Goal: Task Accomplishment & Management: Manage account settings

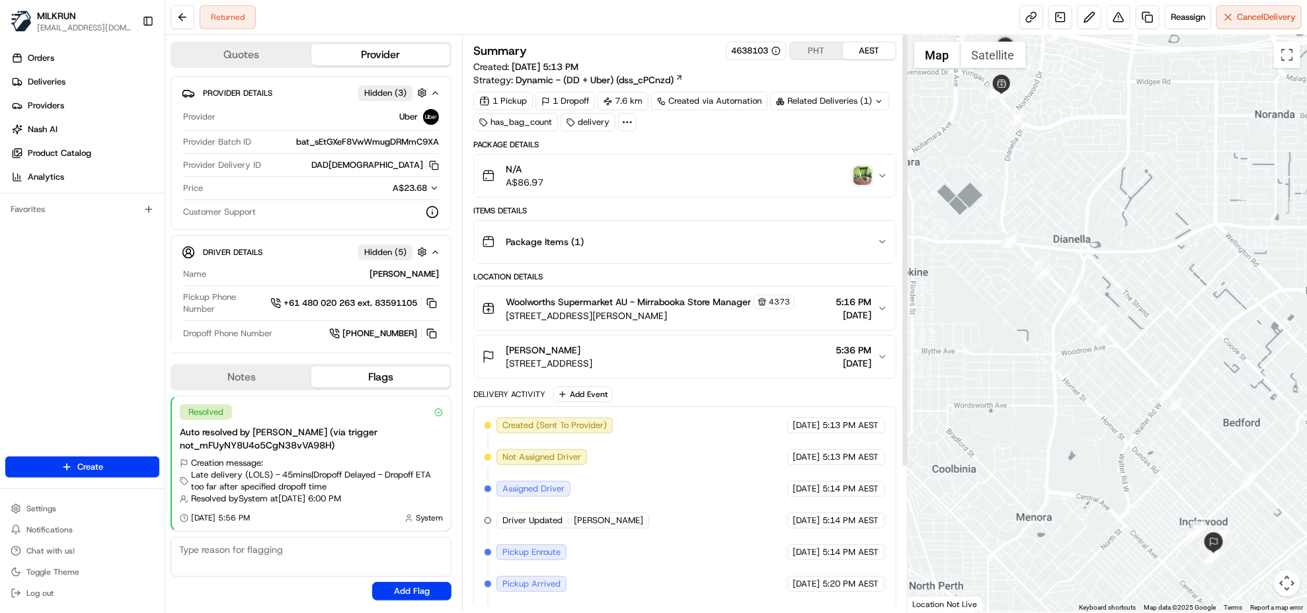
click at [859, 173] on img "button" at bounding box center [862, 176] width 19 height 19
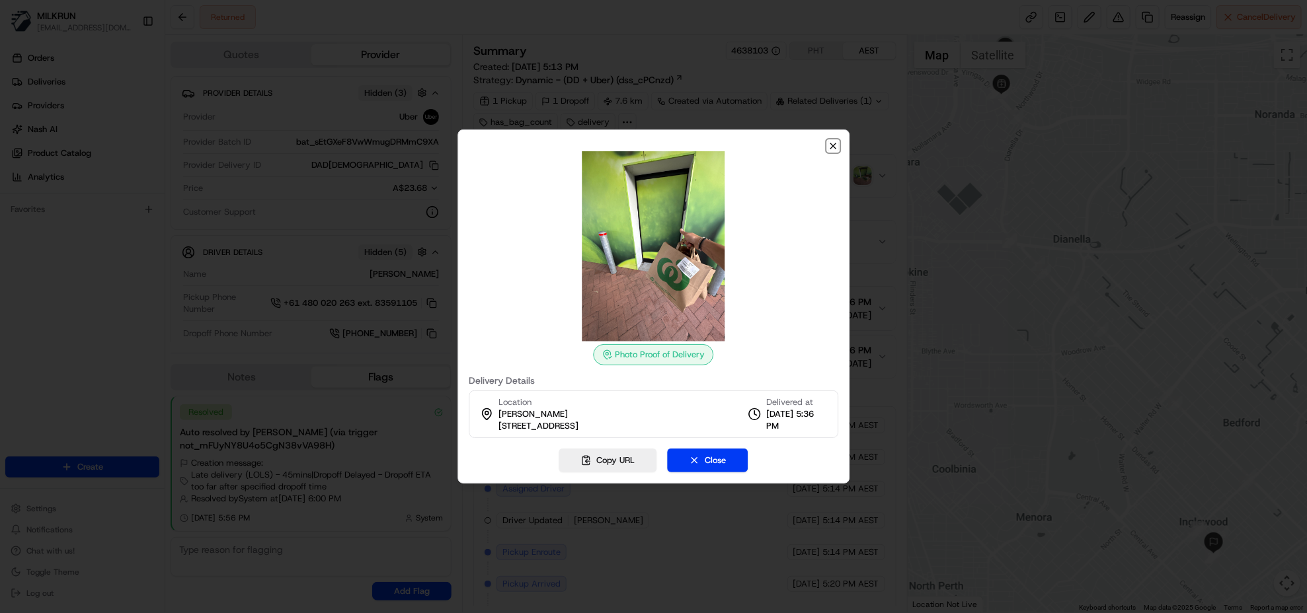
click at [832, 144] on icon "button" at bounding box center [832, 145] width 5 height 5
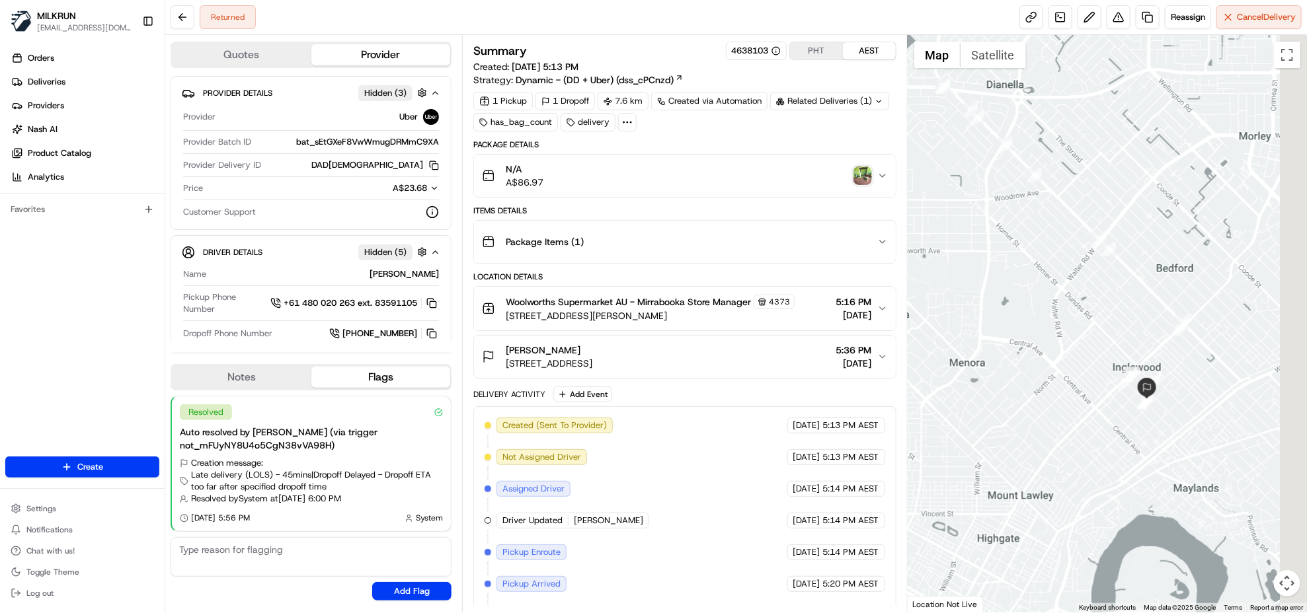
drag, startPoint x: 1224, startPoint y: 458, endPoint x: 1085, endPoint y: 286, distance: 220.9
click at [1085, 286] on div at bounding box center [1107, 324] width 399 height 578
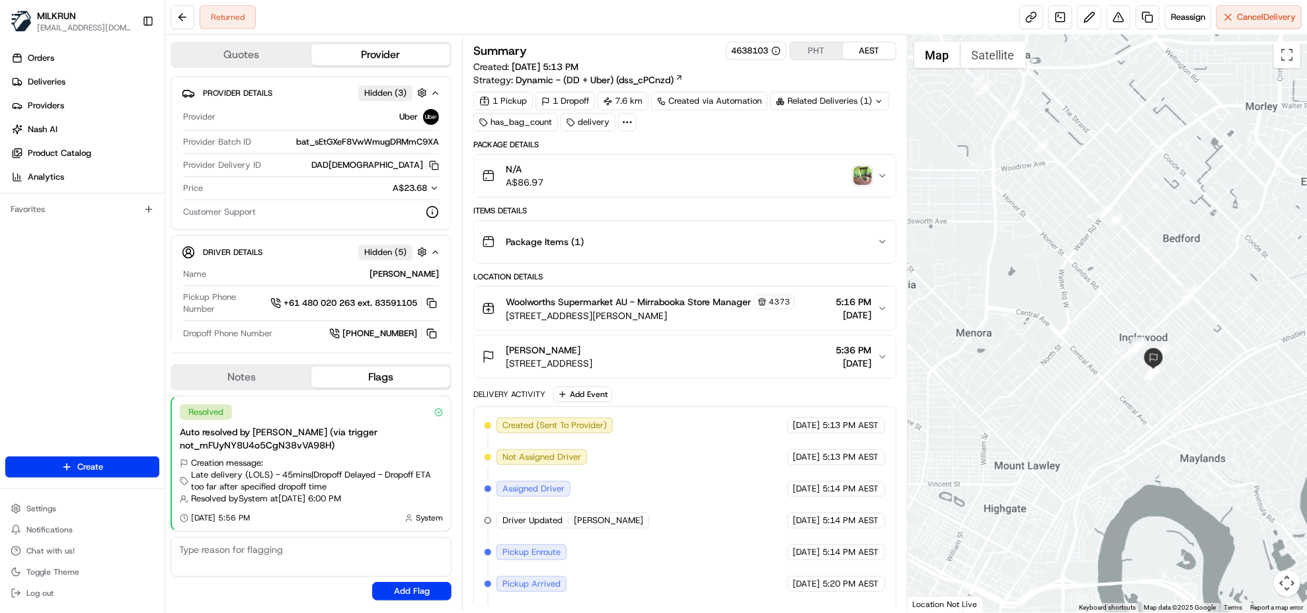
click at [868, 179] on img "button" at bounding box center [862, 176] width 19 height 19
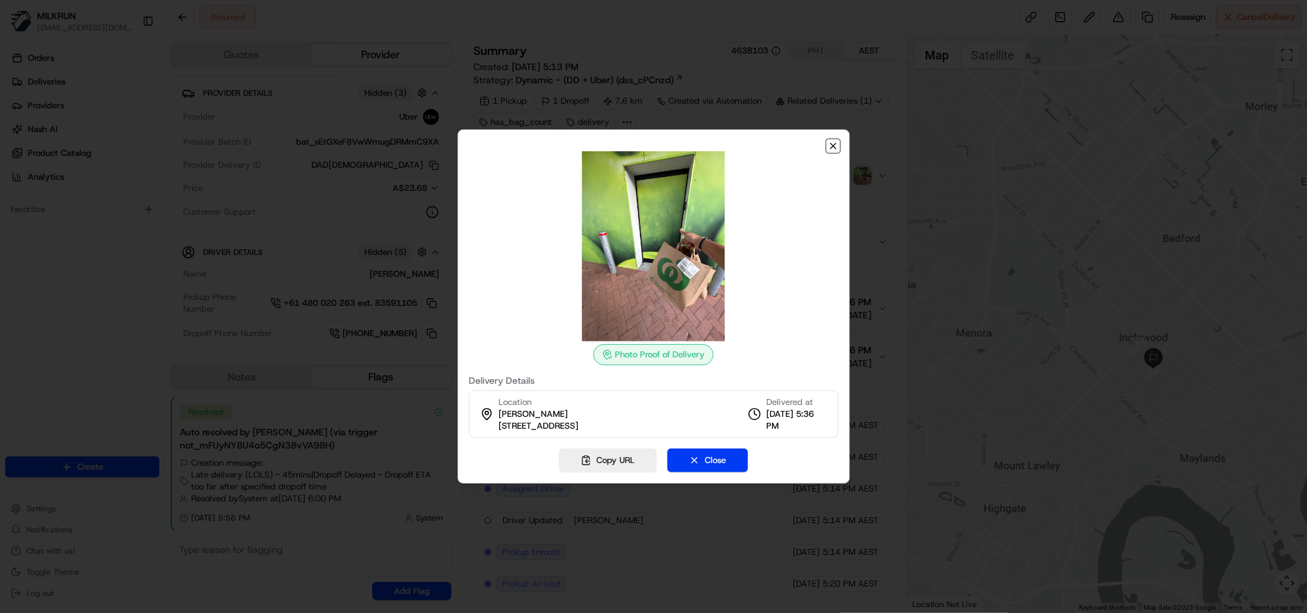
click at [831, 149] on icon "button" at bounding box center [833, 146] width 11 height 11
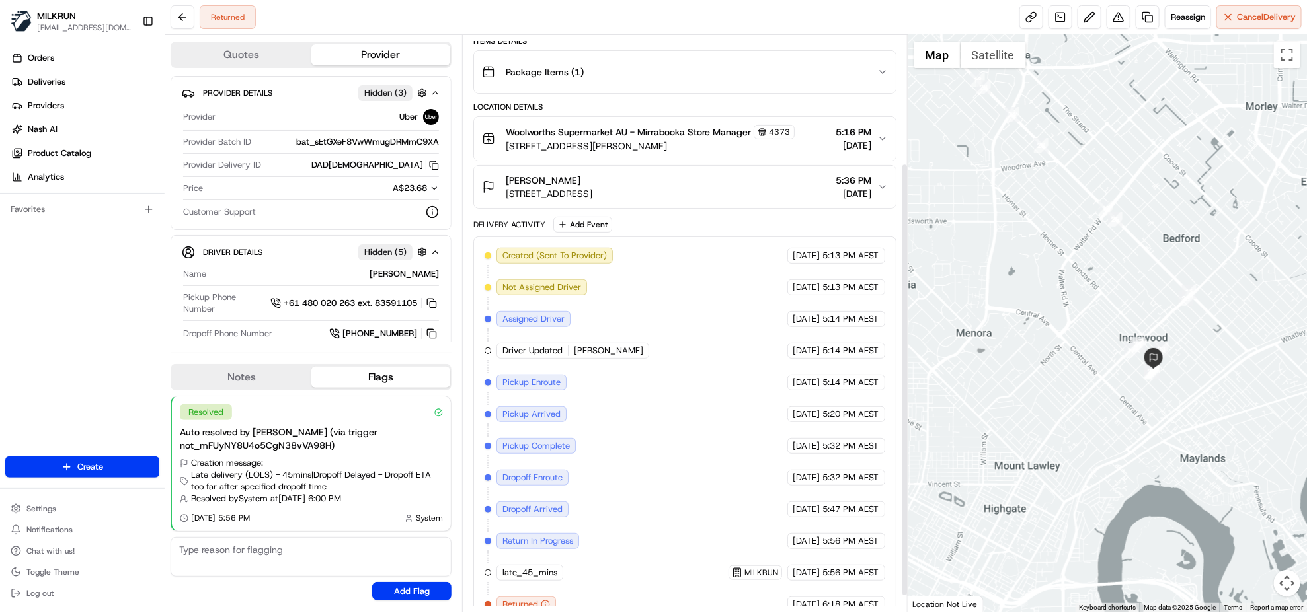
scroll to position [193, 0]
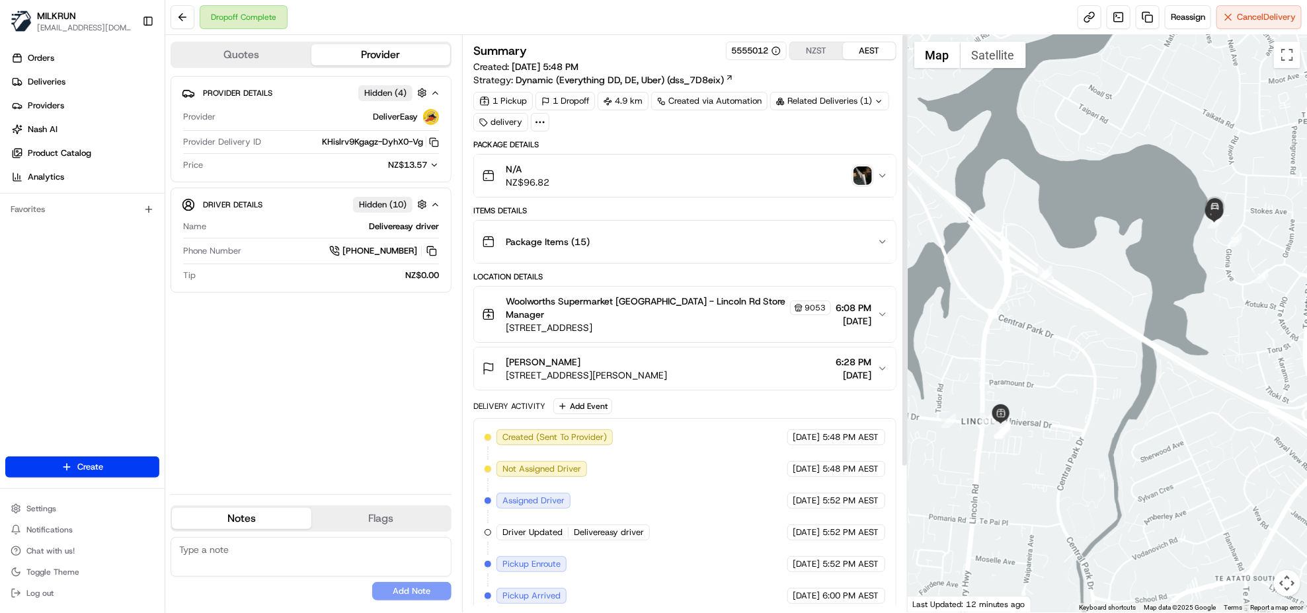
click at [820, 50] on button "NZST" at bounding box center [816, 50] width 53 height 17
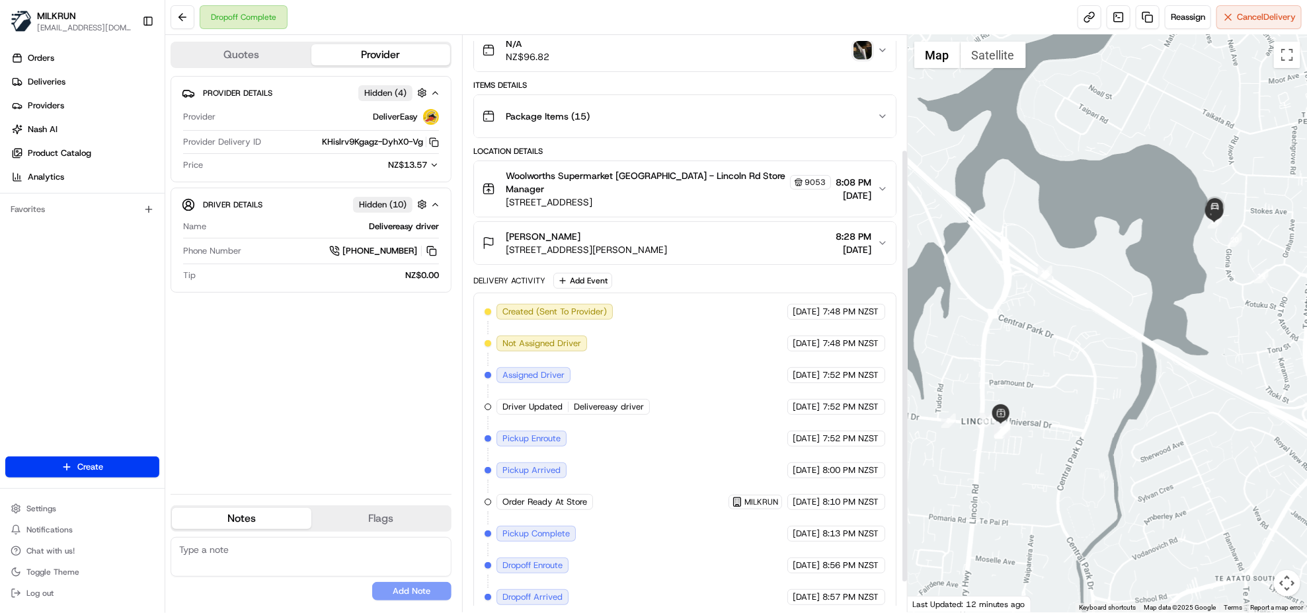
scroll to position [193, 0]
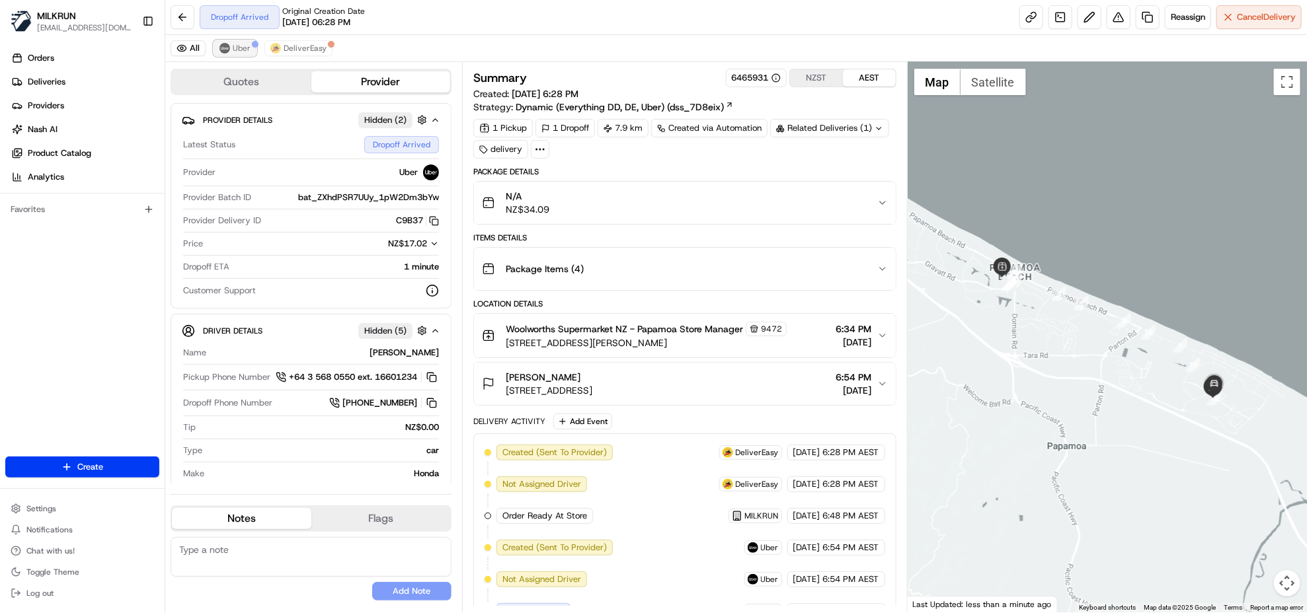
click at [226, 48] on img at bounding box center [224, 48] width 11 height 11
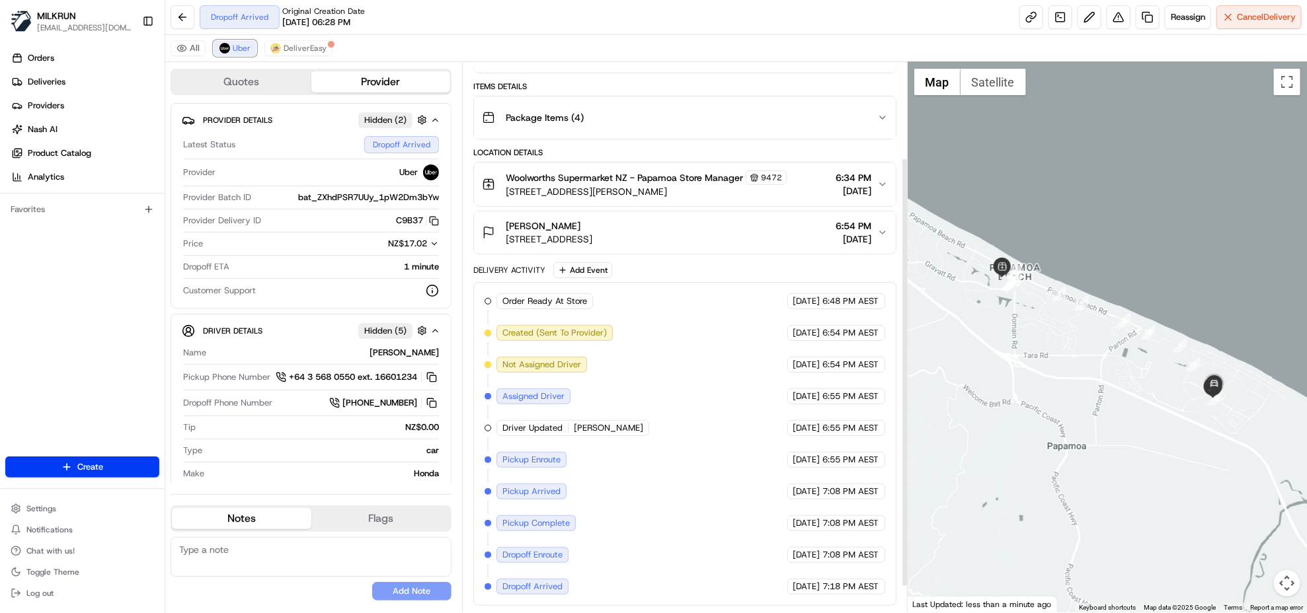
scroll to position [157, 0]
click at [297, 51] on span "DeliverEasy" at bounding box center [305, 48] width 43 height 11
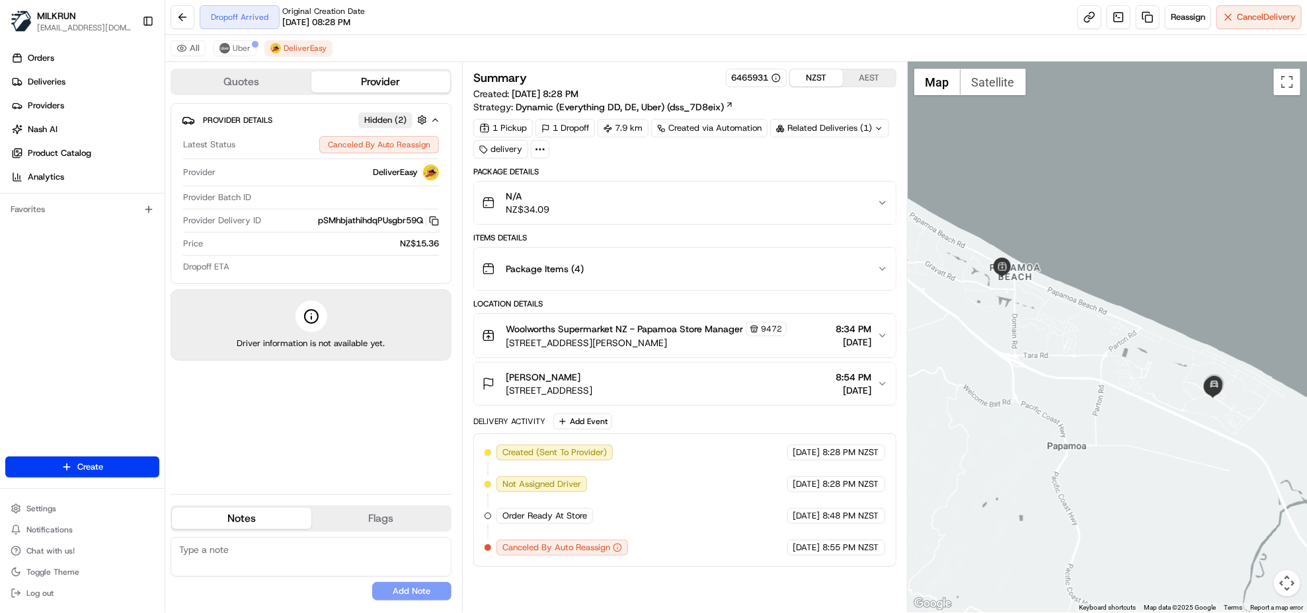
click at [816, 76] on button "NZST" at bounding box center [816, 77] width 53 height 17
click at [233, 52] on span "Uber" at bounding box center [242, 48] width 18 height 11
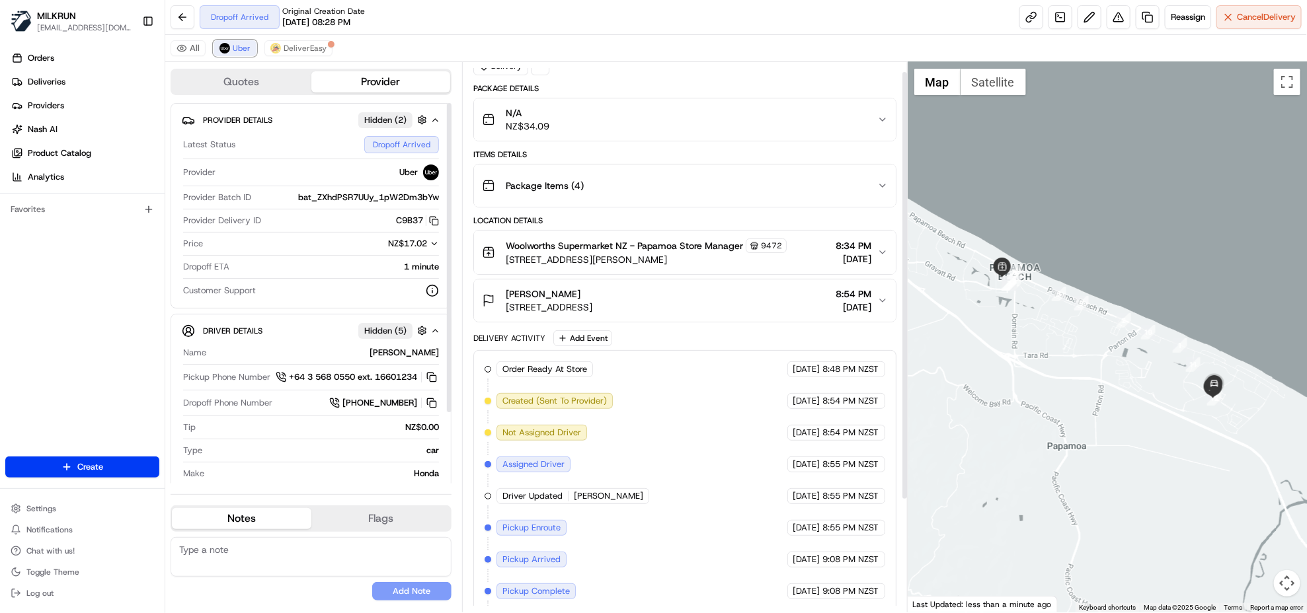
scroll to position [157, 0]
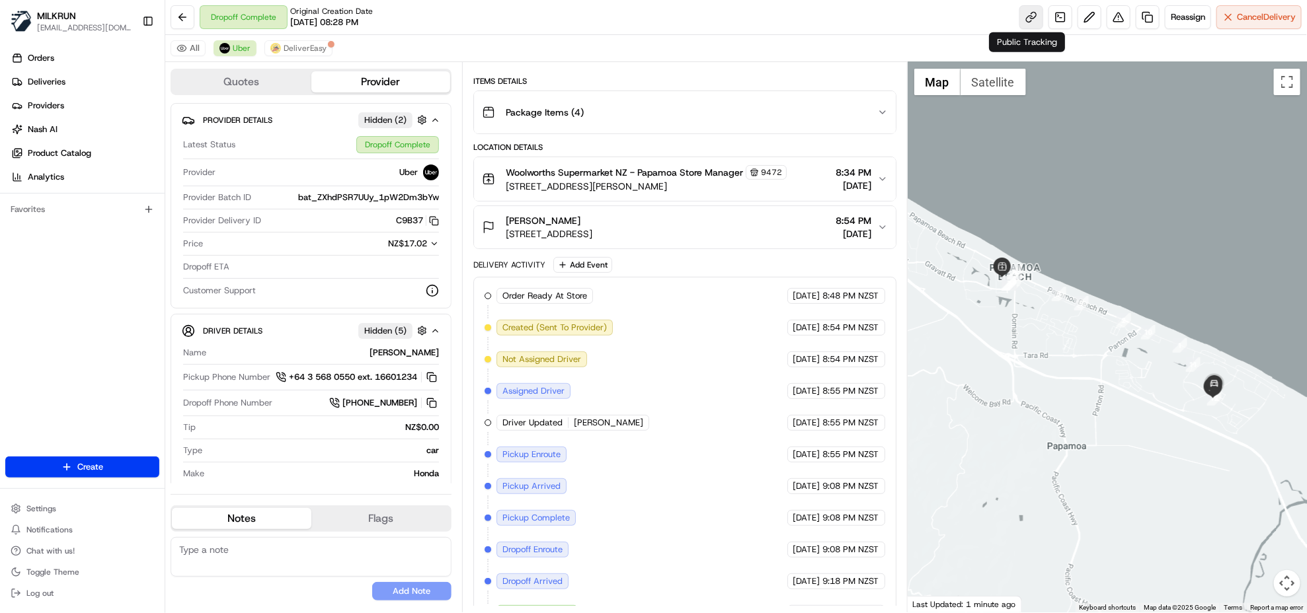
click at [1027, 17] on link at bounding box center [1031, 17] width 24 height 24
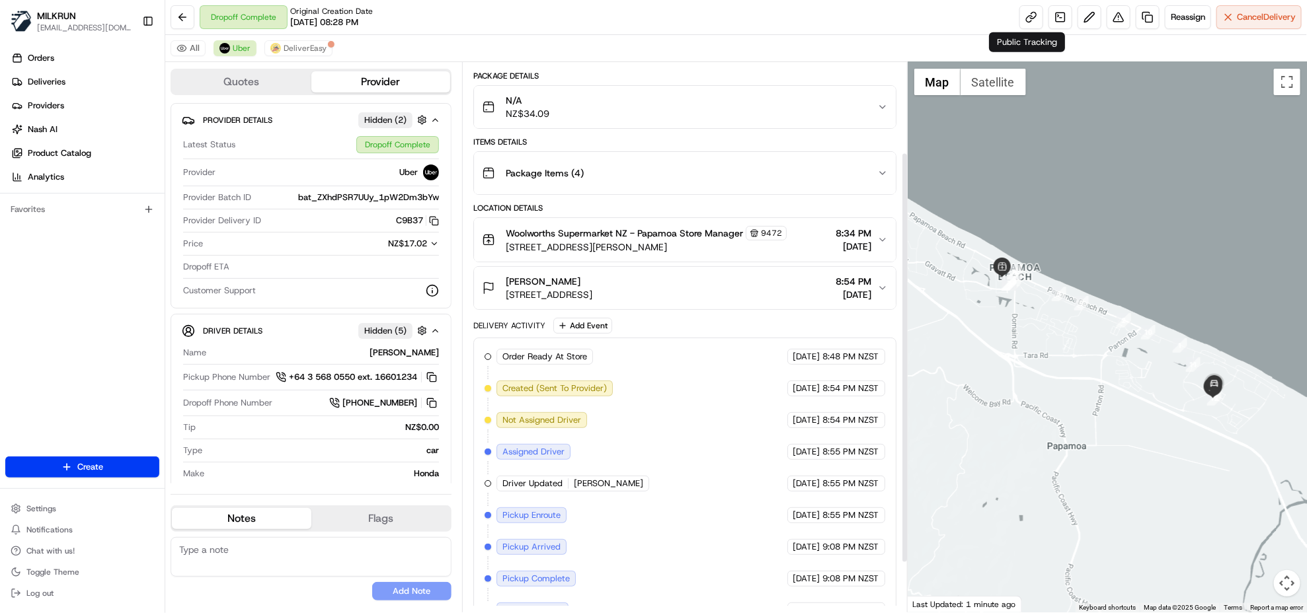
scroll to position [189, 0]
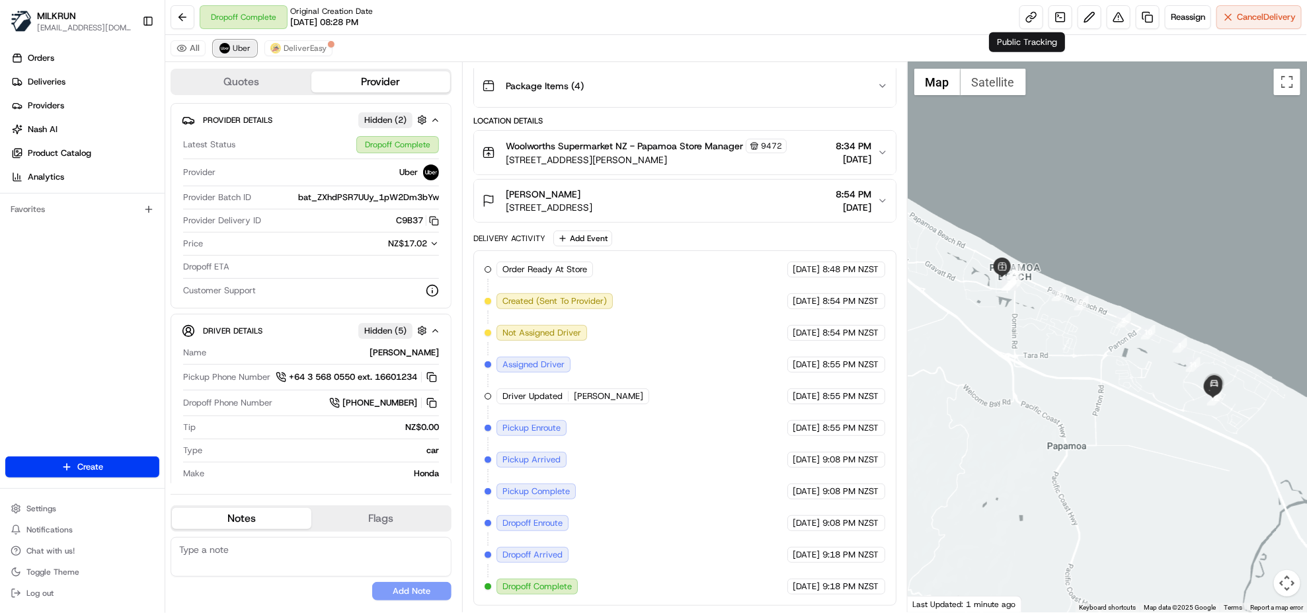
click at [241, 54] on button "Uber" at bounding box center [235, 48] width 43 height 16
click at [311, 46] on span "DeliverEasy" at bounding box center [305, 48] width 43 height 11
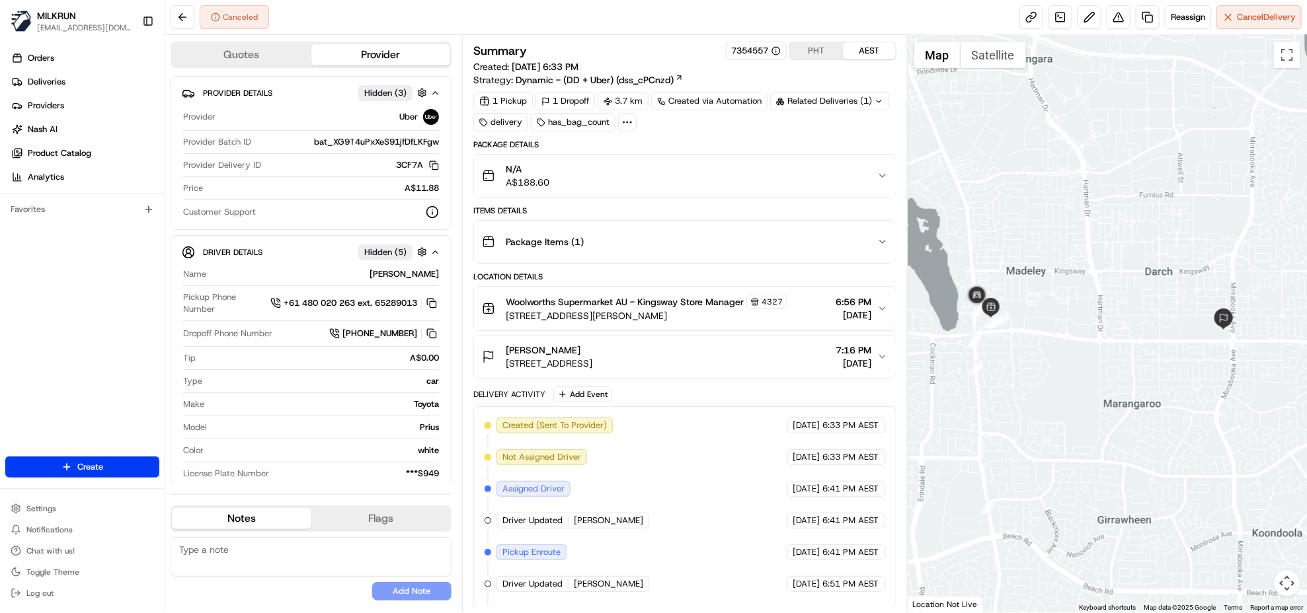
scroll to position [97, 0]
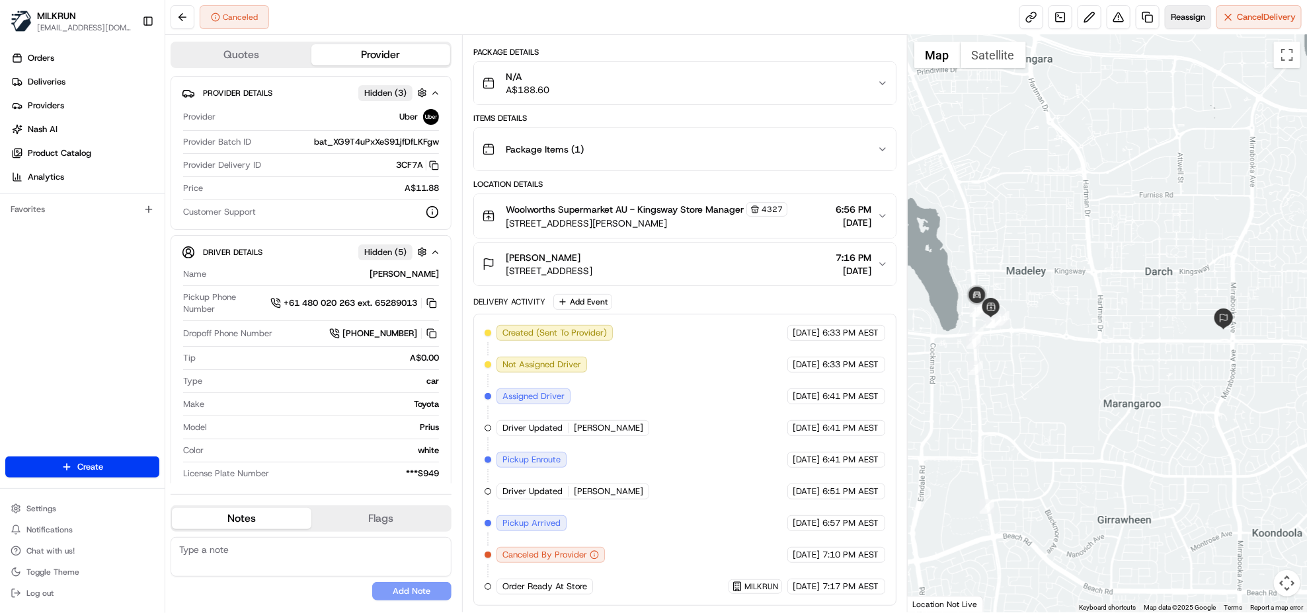
click at [1190, 23] on span "Reassign" at bounding box center [1188, 17] width 34 height 12
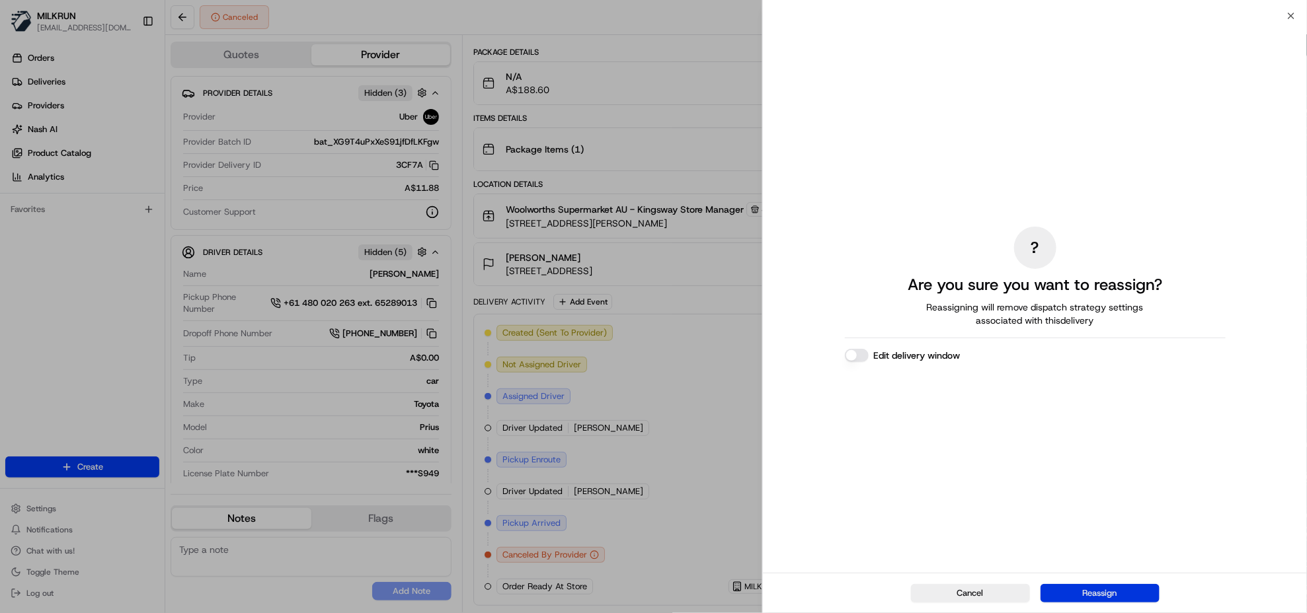
click at [1109, 596] on button "Reassign" at bounding box center [1099, 593] width 119 height 19
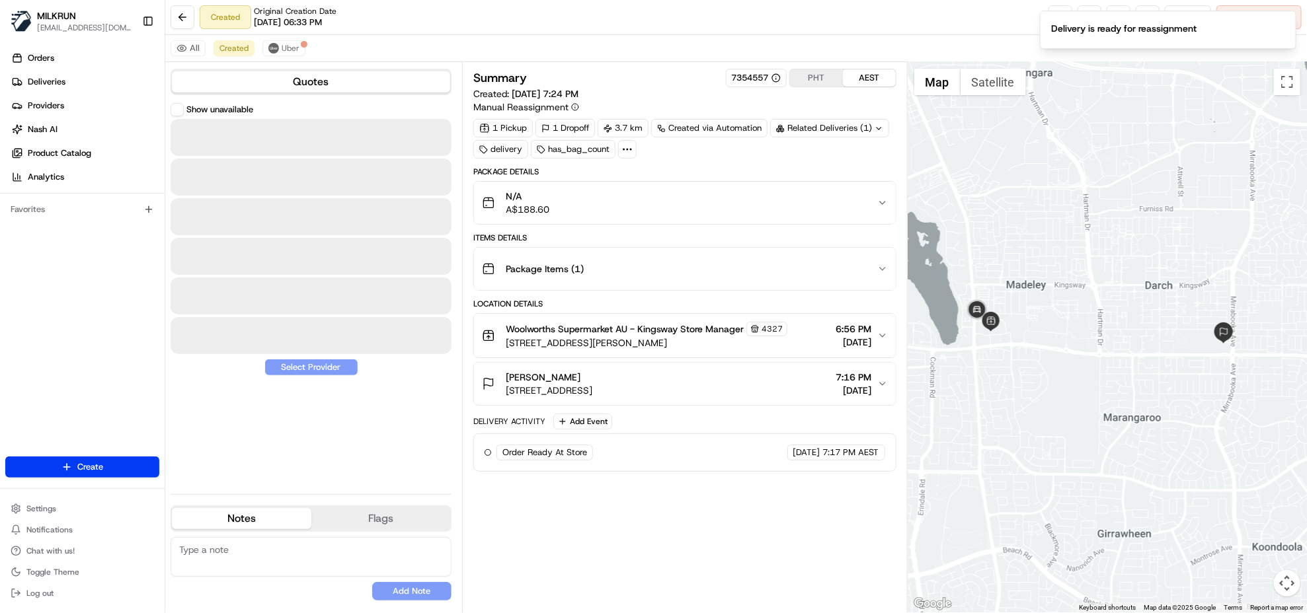
scroll to position [0, 0]
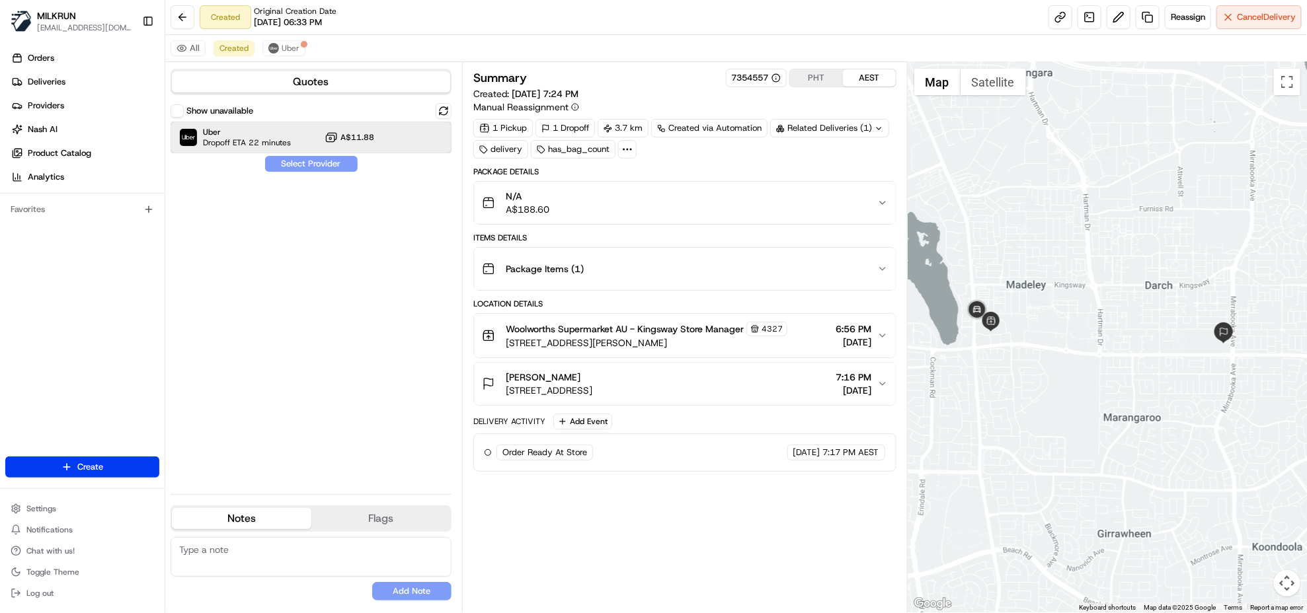
click at [290, 140] on div "Uber Dropoff ETA 22 minutes A$11.88" at bounding box center [311, 138] width 281 height 32
click at [323, 164] on button "Assign Provider" at bounding box center [311, 164] width 94 height 16
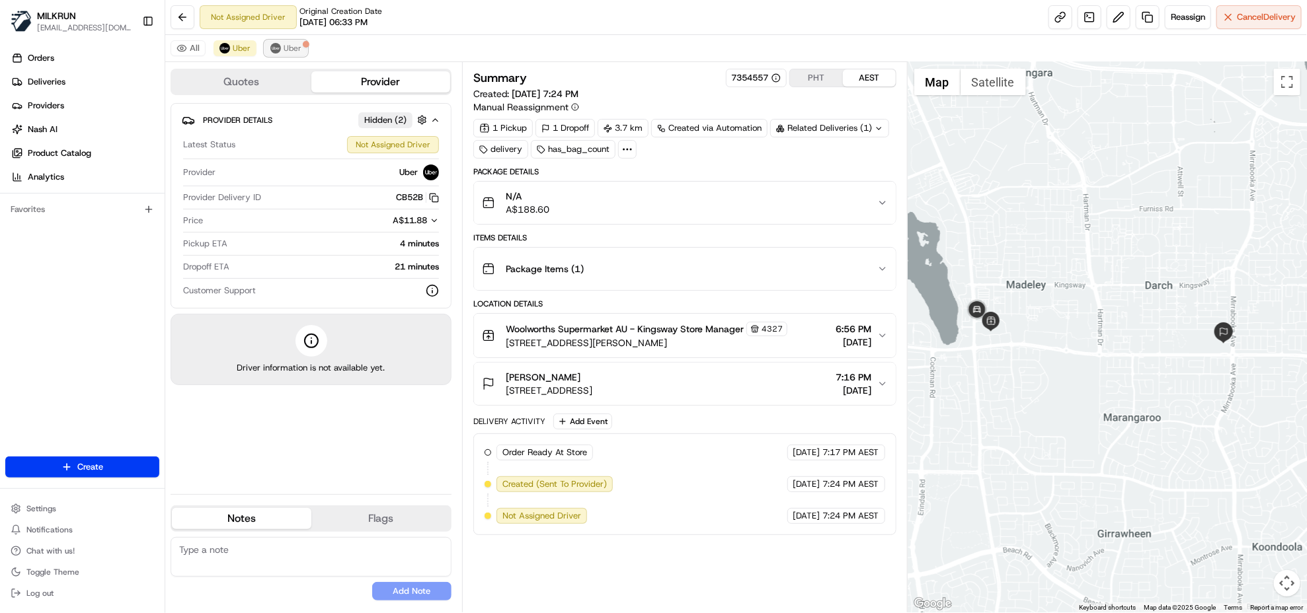
click at [276, 50] on img at bounding box center [275, 48] width 11 height 11
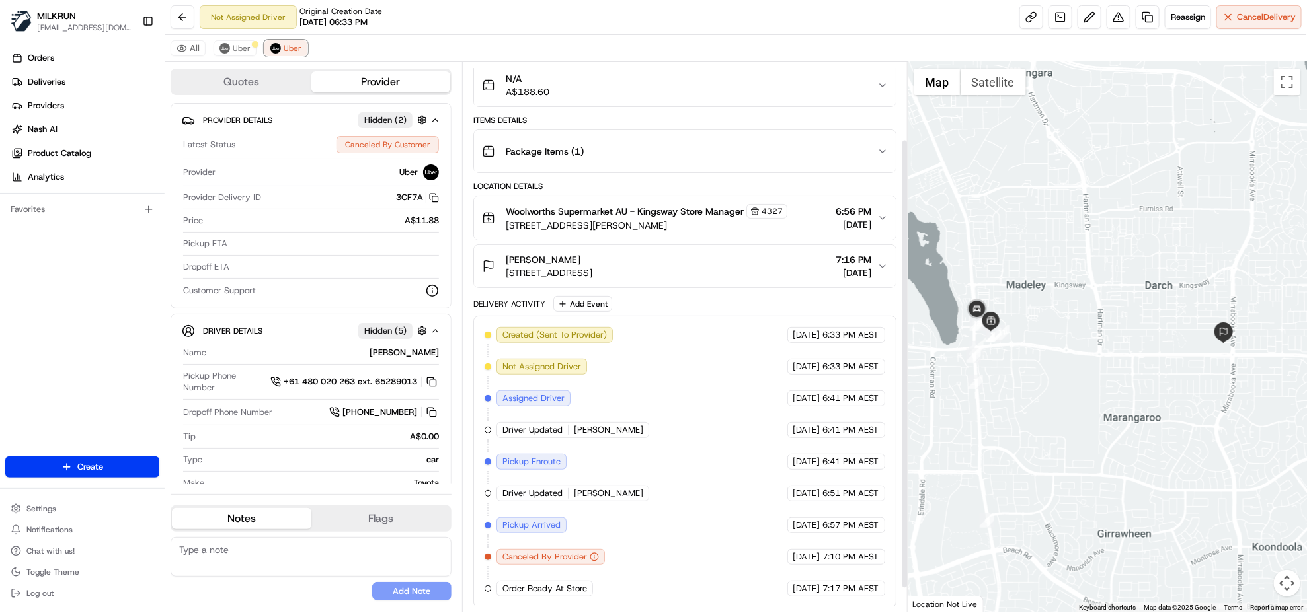
scroll to position [124, 0]
click at [237, 52] on span "Uber" at bounding box center [242, 48] width 18 height 11
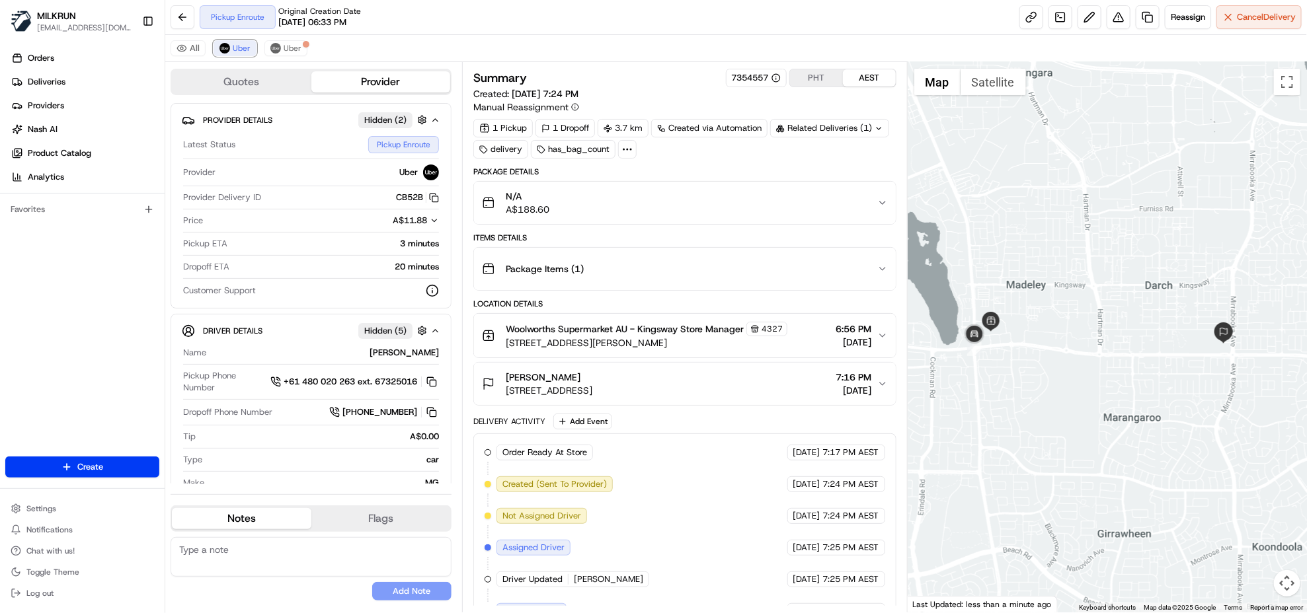
scroll to position [28, 0]
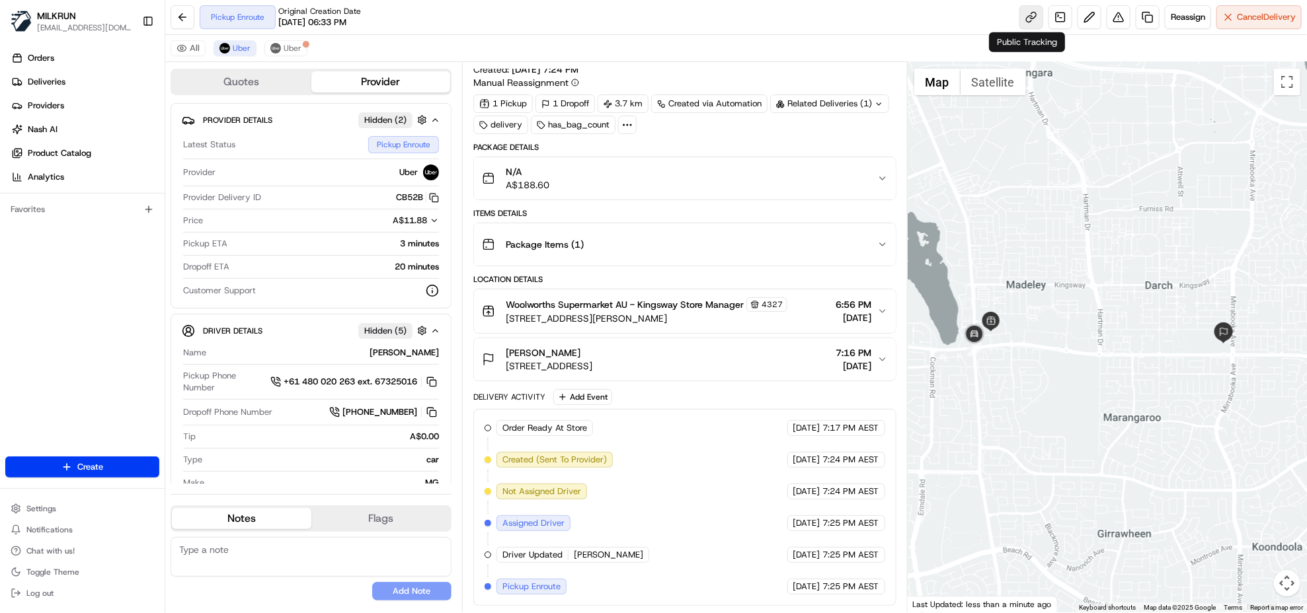
click at [1029, 15] on link at bounding box center [1031, 17] width 24 height 24
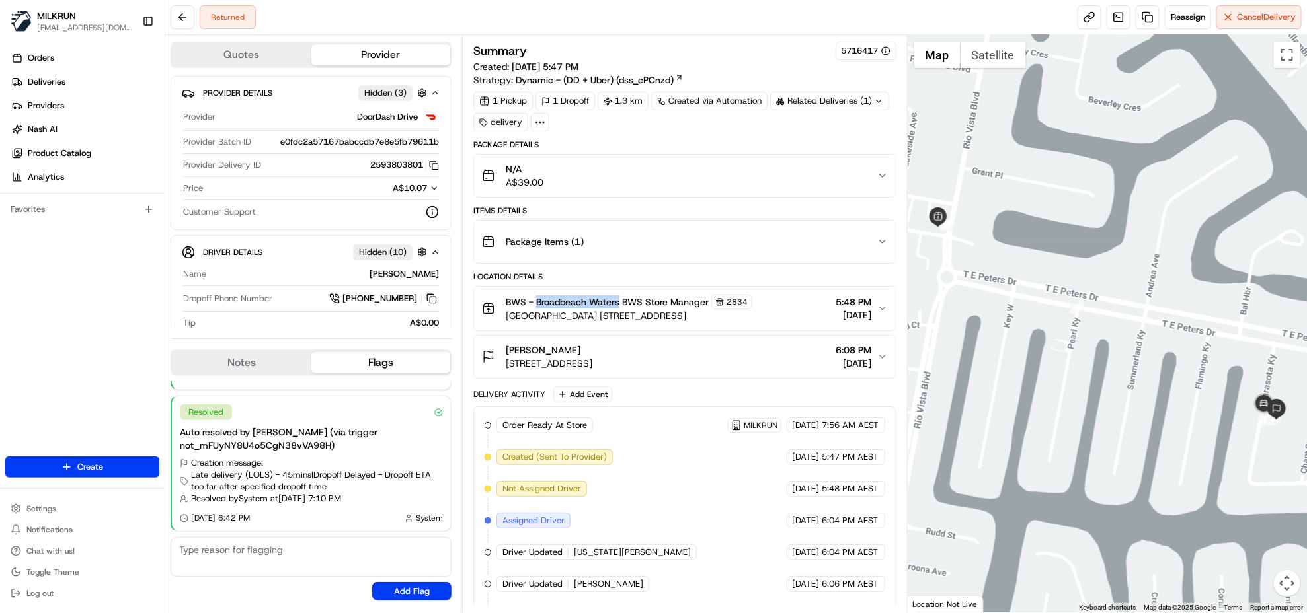
drag, startPoint x: 535, startPoint y: 299, endPoint x: 620, endPoint y: 311, distance: 85.4
click at [620, 309] on span "BWS - Broadbeach Waters BWS Store Manager" at bounding box center [607, 301] width 203 height 13
copy span "Broadbeach Waters"
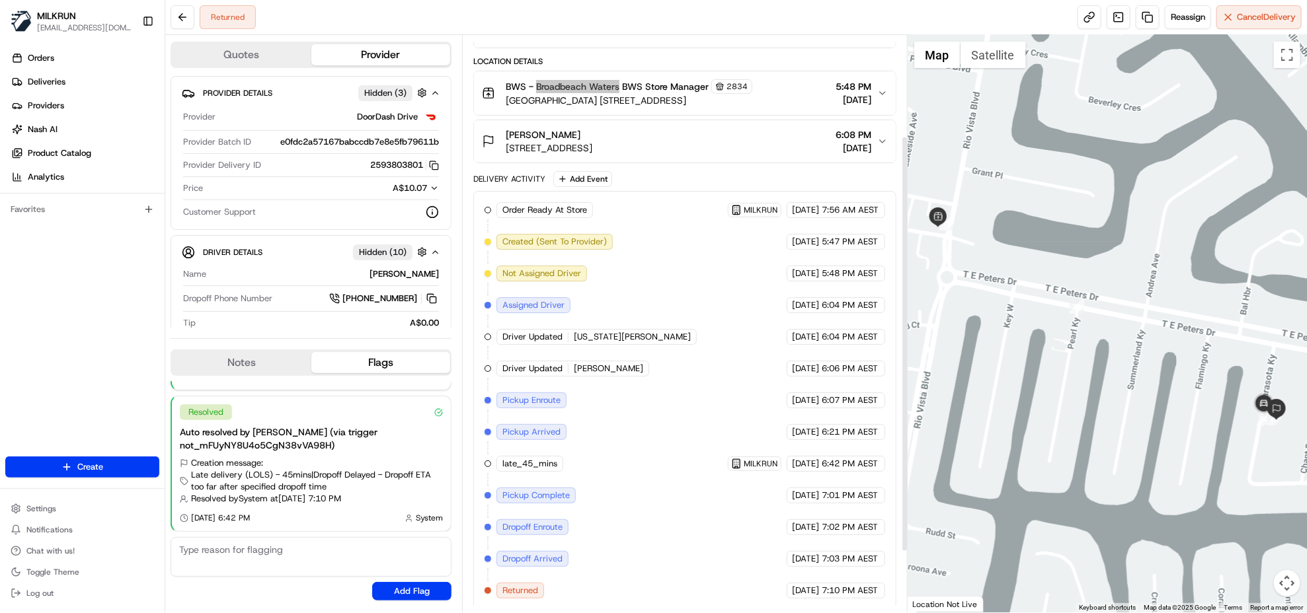
scroll to position [225, 0]
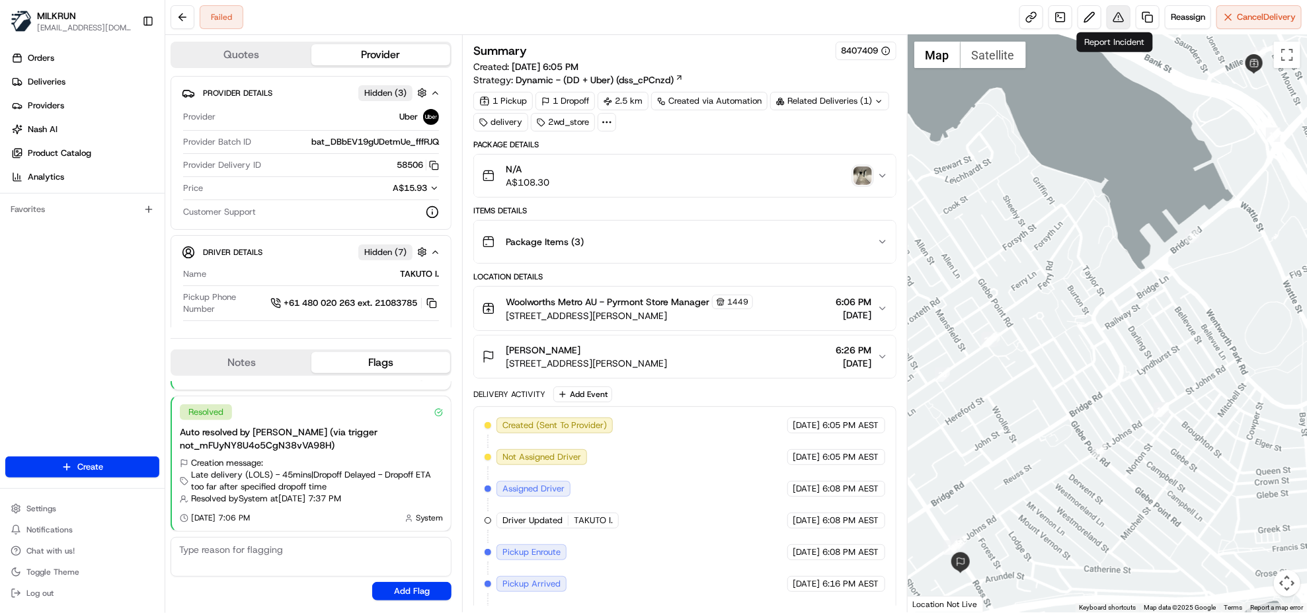
click at [1114, 17] on button at bounding box center [1119, 17] width 24 height 24
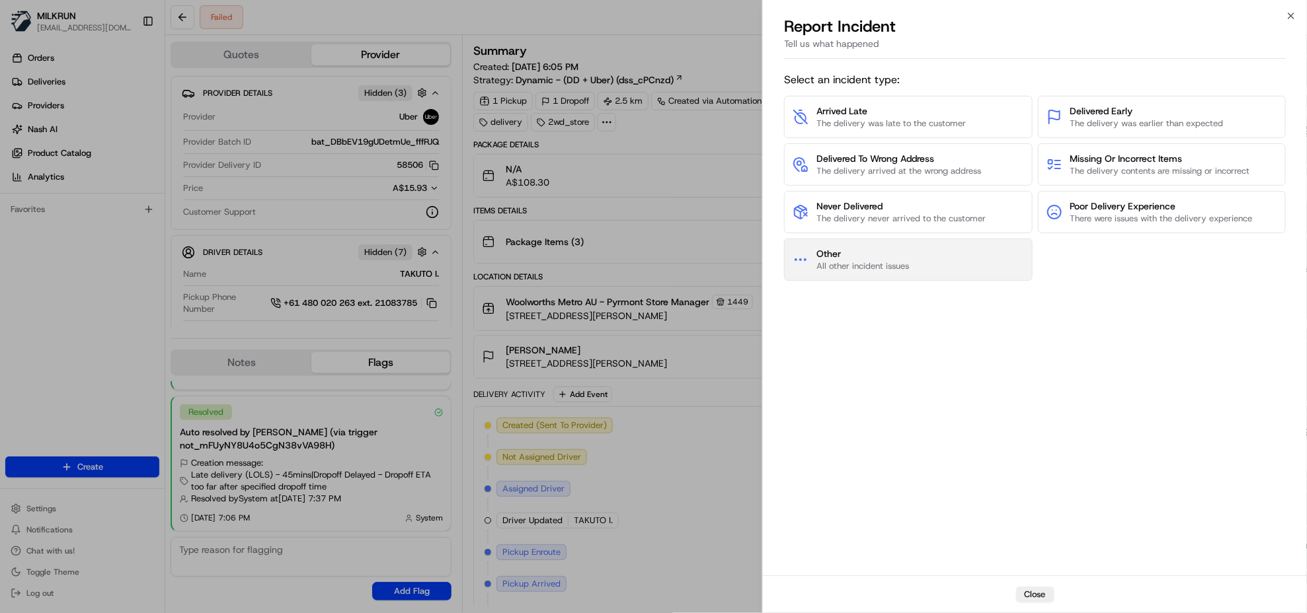
click at [932, 272] on button "Other All other incident issues" at bounding box center [908, 260] width 248 height 42
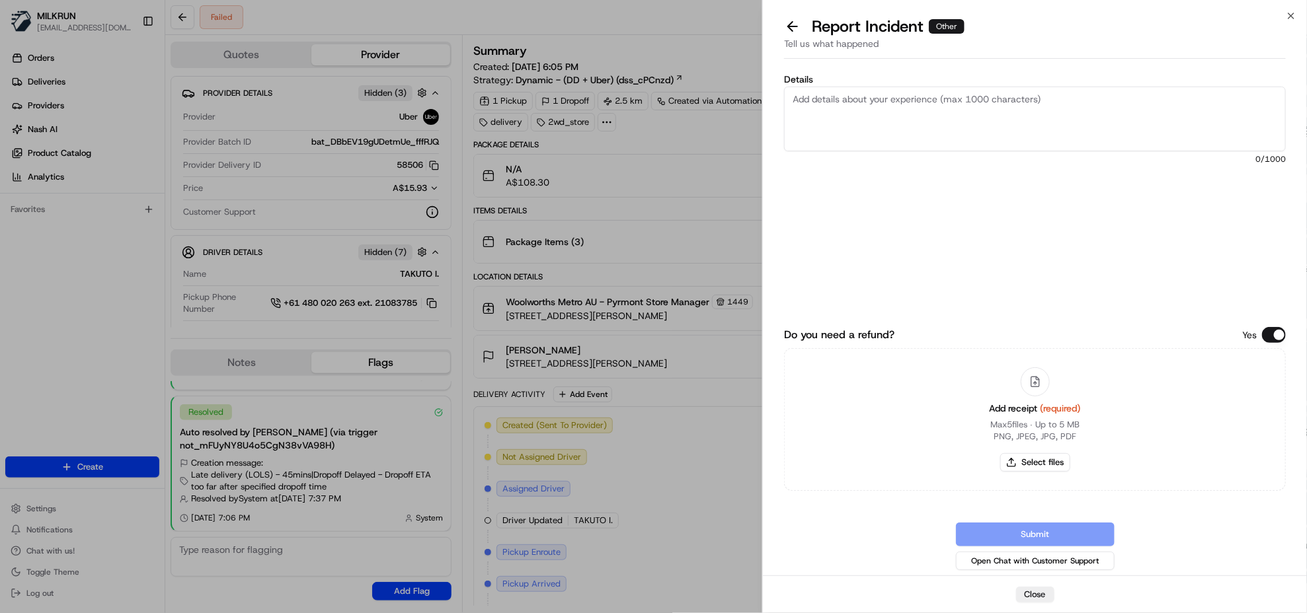
click at [922, 116] on textarea "Details" at bounding box center [1035, 119] width 502 height 65
paste textarea "I want to give some positive feedback. Takuto the driver was amazing. I ordered…"
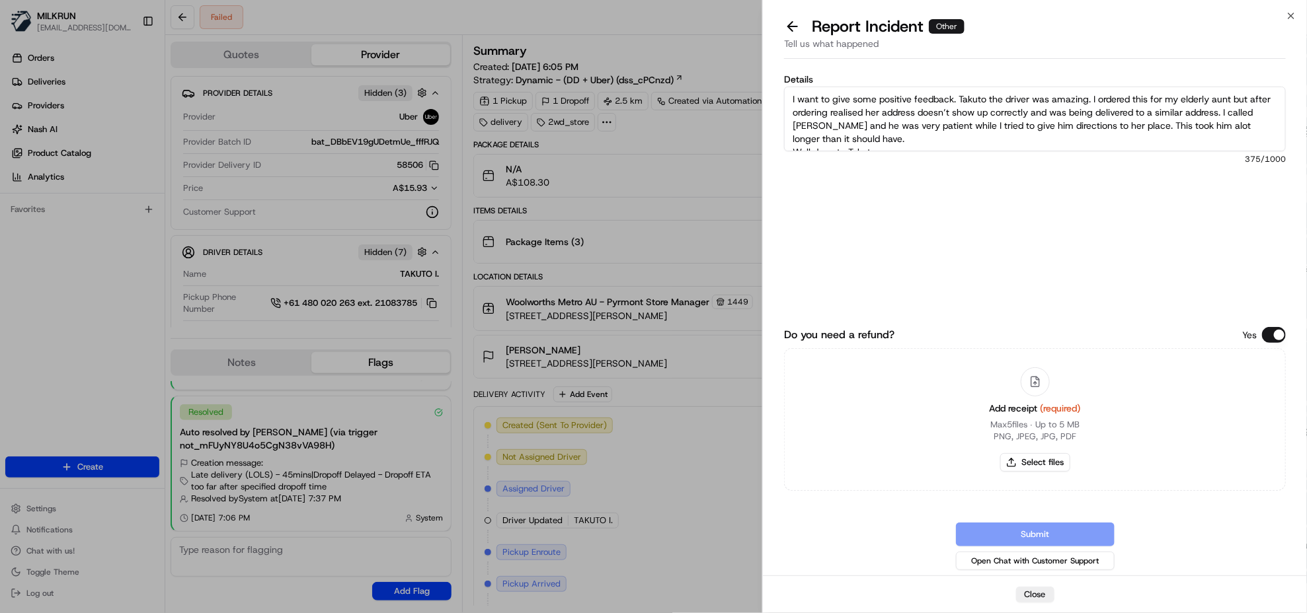
click at [785, 95] on textarea "I want to give some positive feedback. Takuto the driver was amazing. I ordered…" at bounding box center [1035, 119] width 502 height 65
click at [817, 98] on textarea "Customer feedback: I want to give some positive feedback. Takuto the driver was…" at bounding box center [1035, 119] width 502 height 65
click at [814, 94] on textarea "Positive feedback: I want to give some positive feedback. Takuto the driver was…" at bounding box center [1035, 119] width 502 height 65
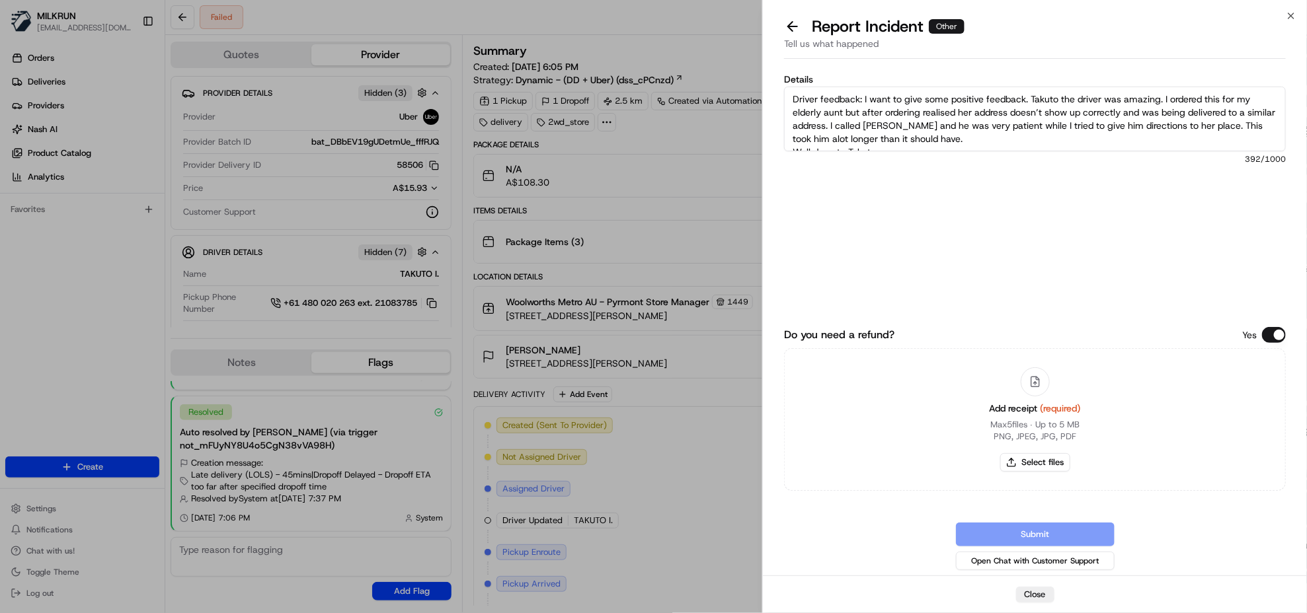
click at [858, 96] on textarea "Driver feedback: I want to give some positive feedback. Takuto the driver was a…" at bounding box center [1035, 119] width 502 height 65
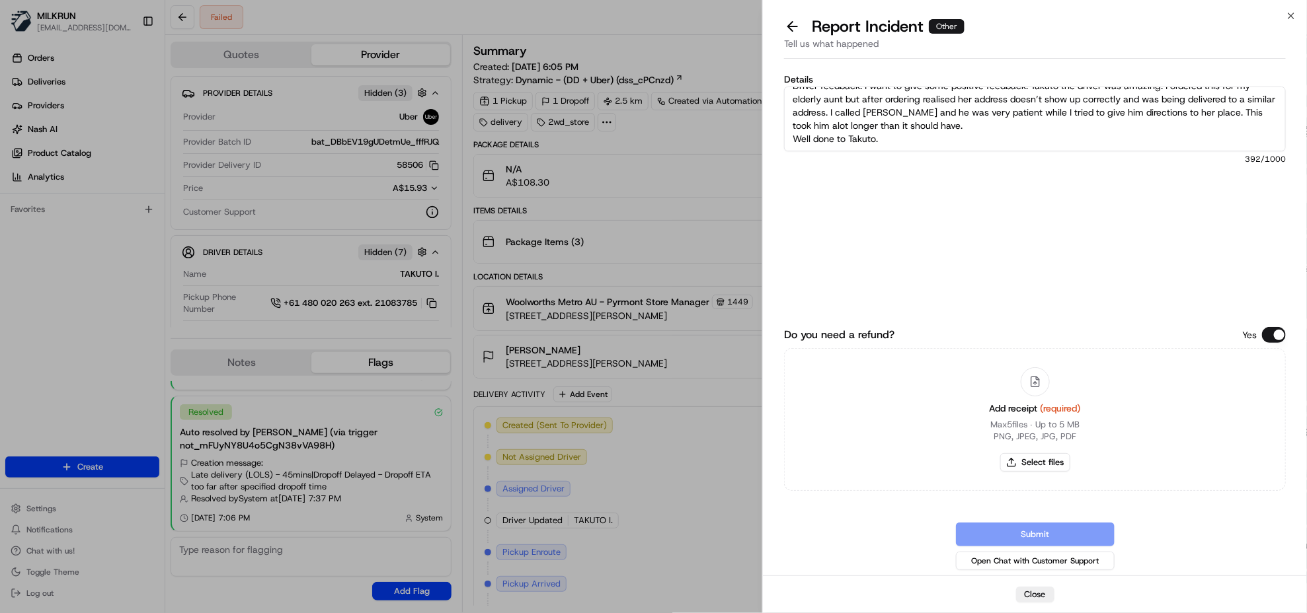
type textarea "Driver feedback: I want to give some positive feedback. Takuto the driver was a…"
click at [1277, 334] on button "Do you need a refund?" at bounding box center [1274, 335] width 24 height 16
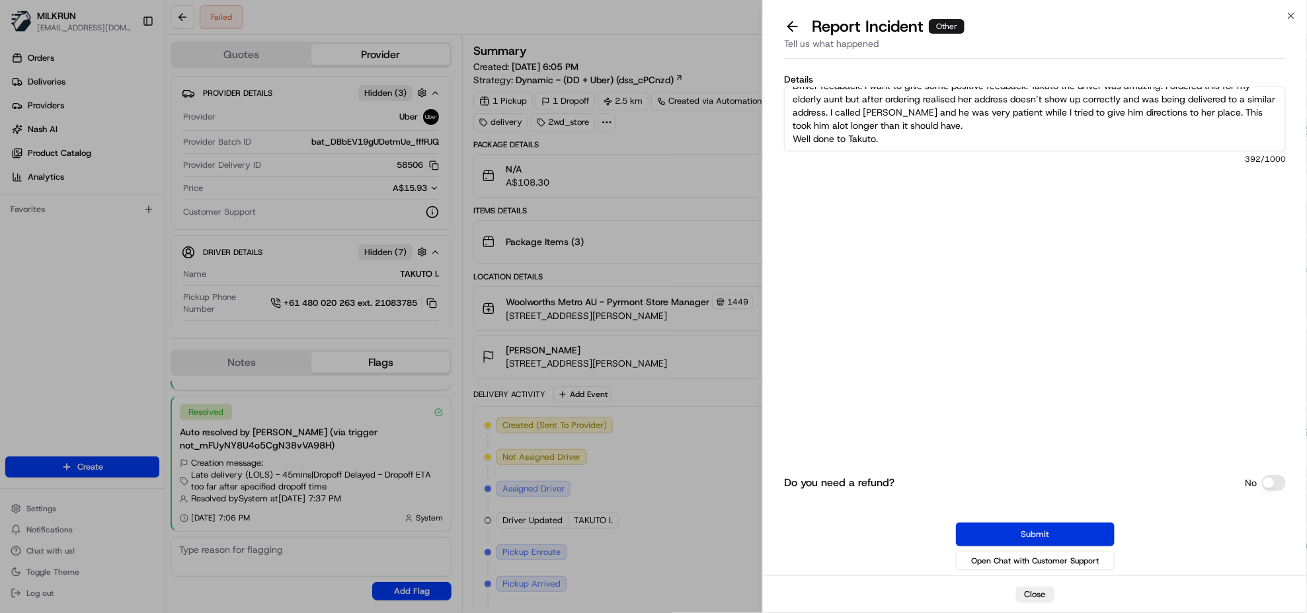
click at [1016, 531] on button "Submit" at bounding box center [1035, 535] width 159 height 24
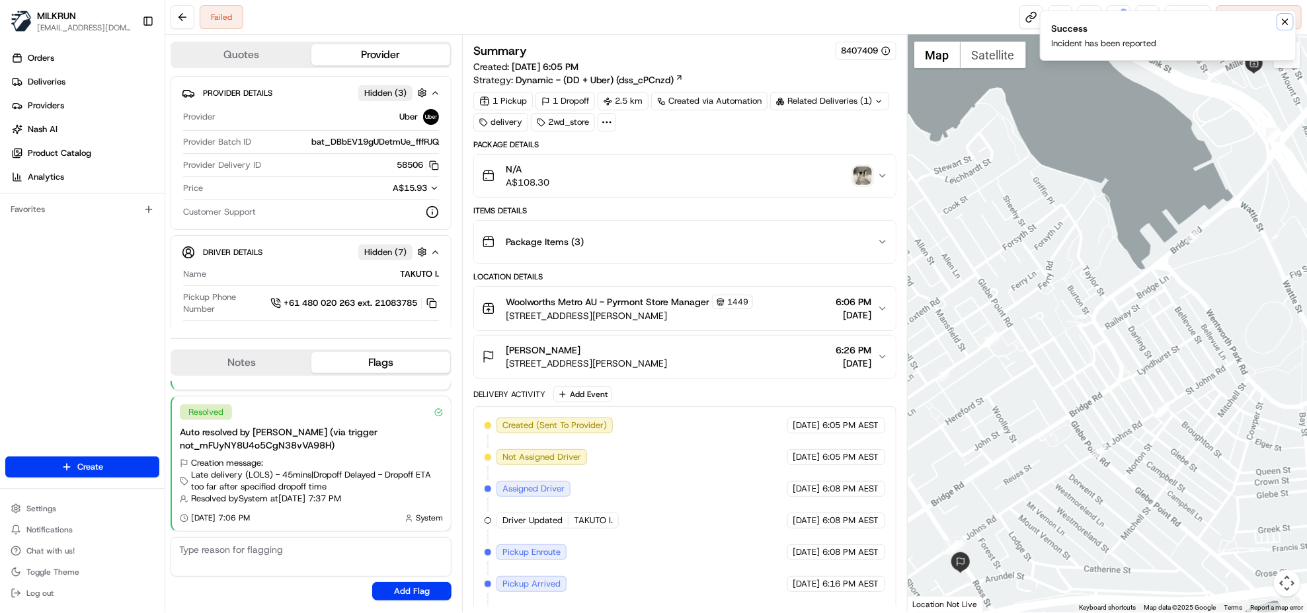
click at [1290, 18] on icon "Notifications (F8)" at bounding box center [1285, 22] width 11 height 11
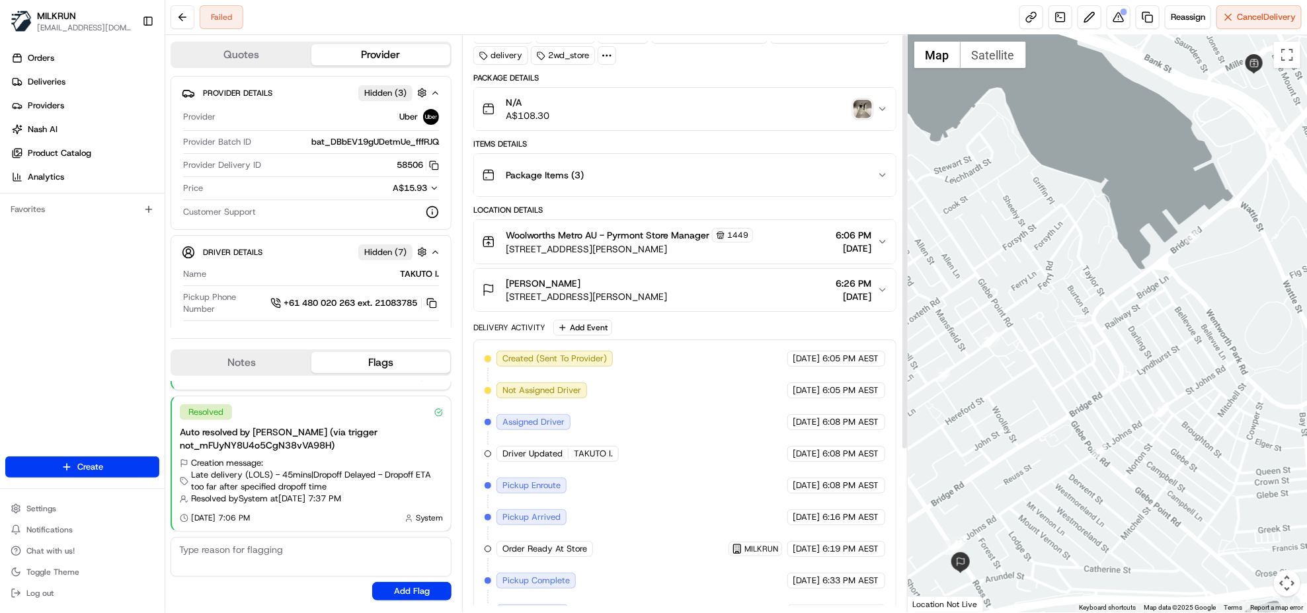
scroll to position [0, 0]
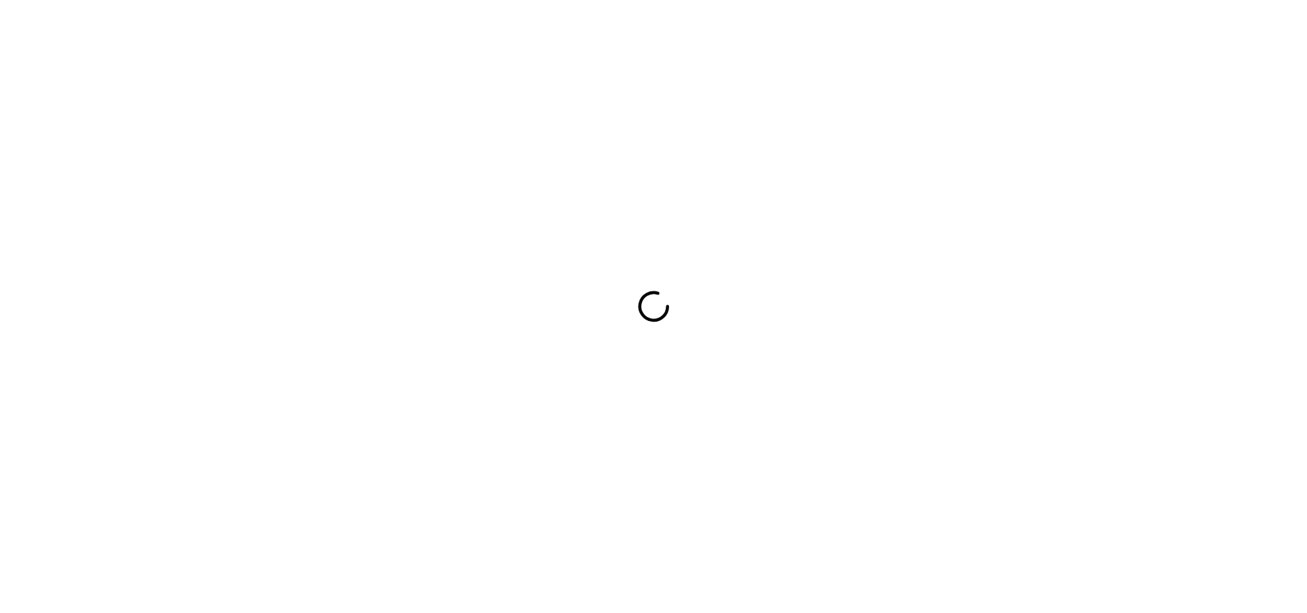
click at [414, 235] on div at bounding box center [653, 306] width 1307 height 613
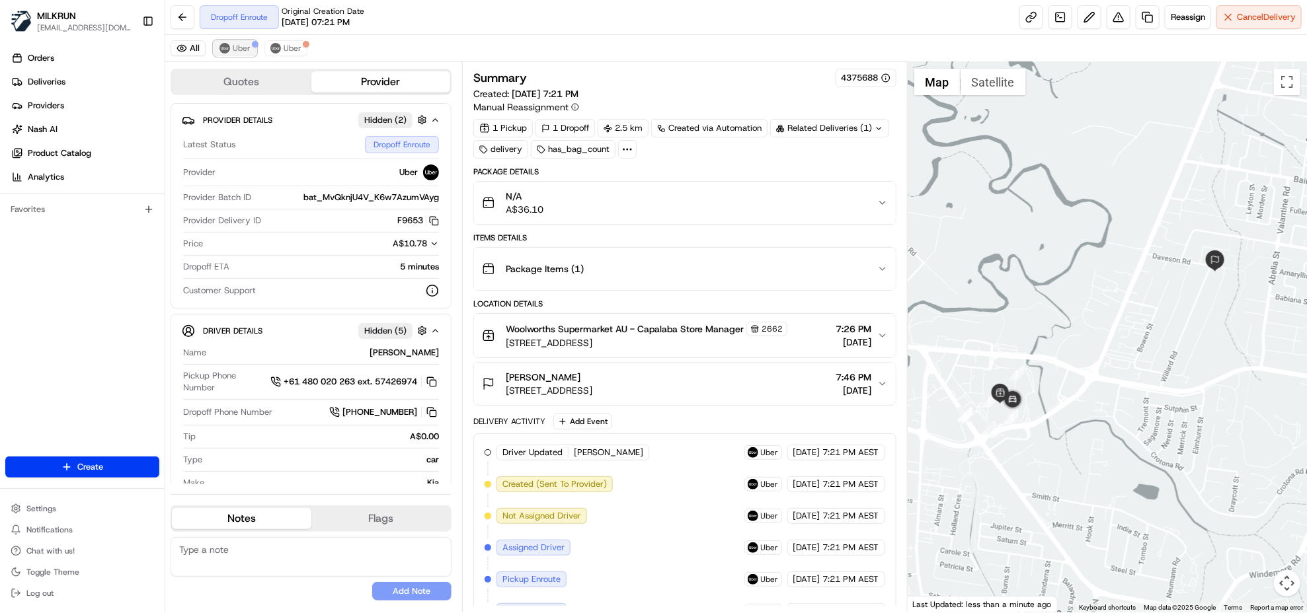
click at [245, 52] on span "Uber" at bounding box center [242, 48] width 18 height 11
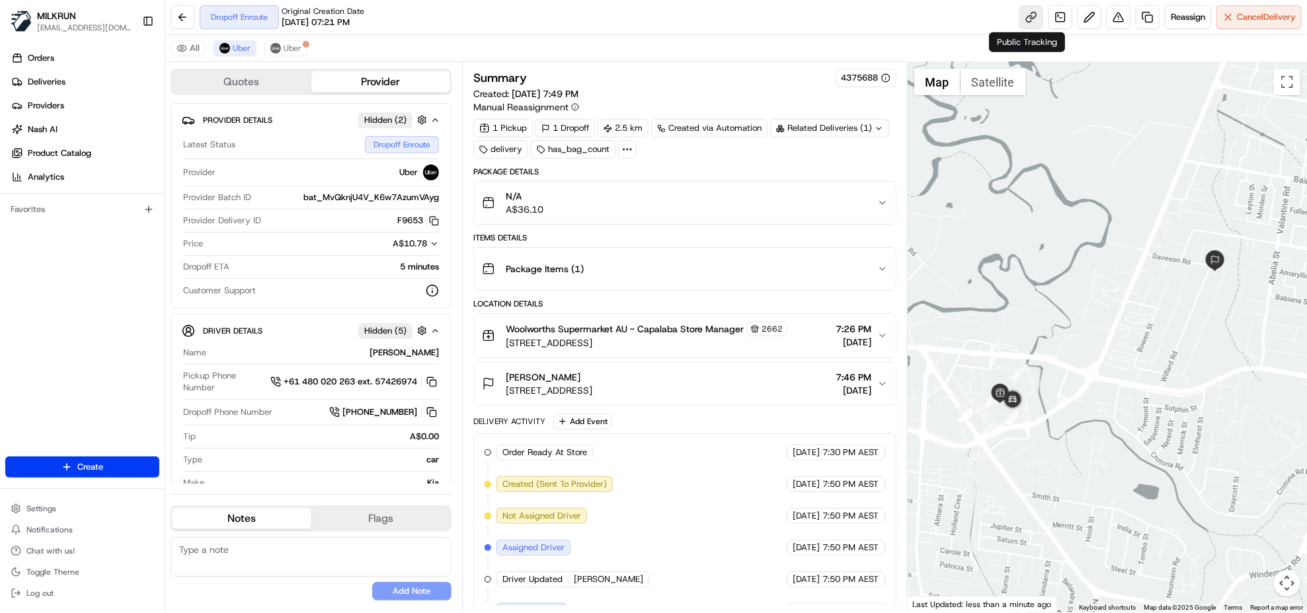
click at [1035, 15] on link at bounding box center [1031, 17] width 24 height 24
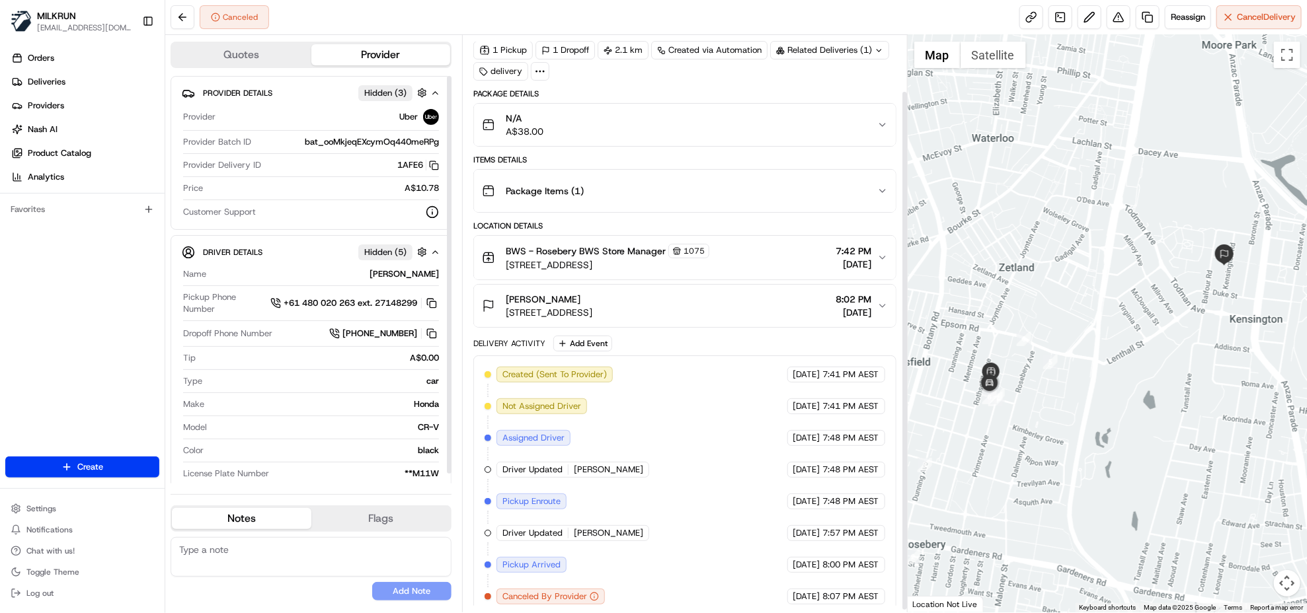
scroll to position [65, 0]
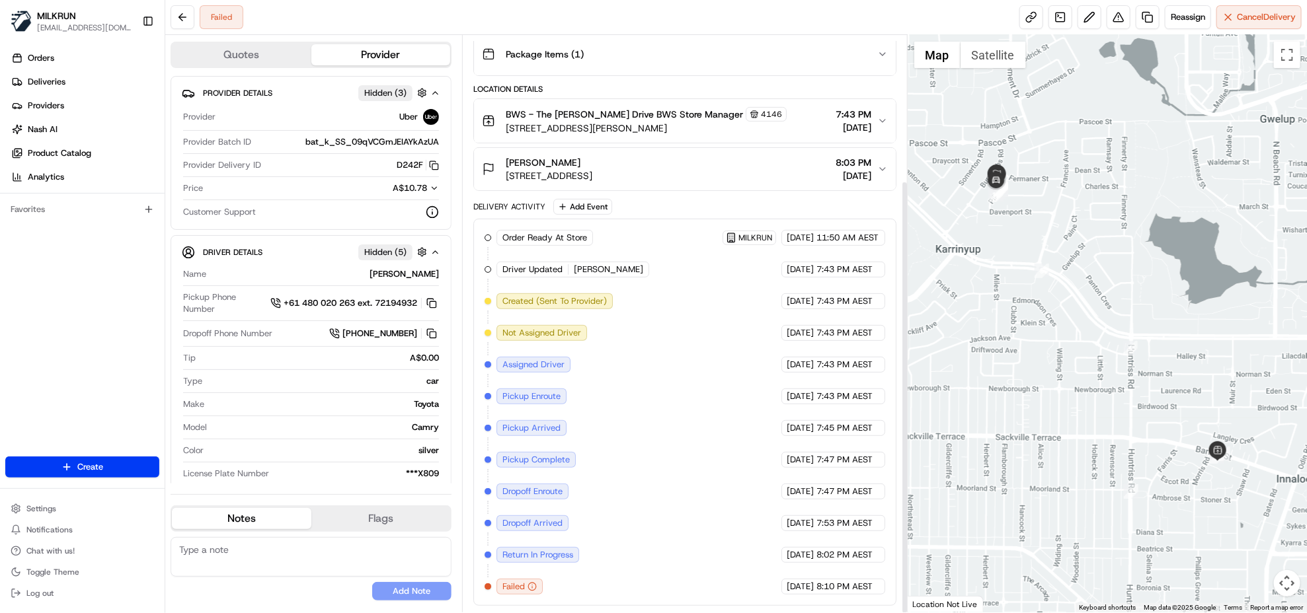
scroll to position [193, 0]
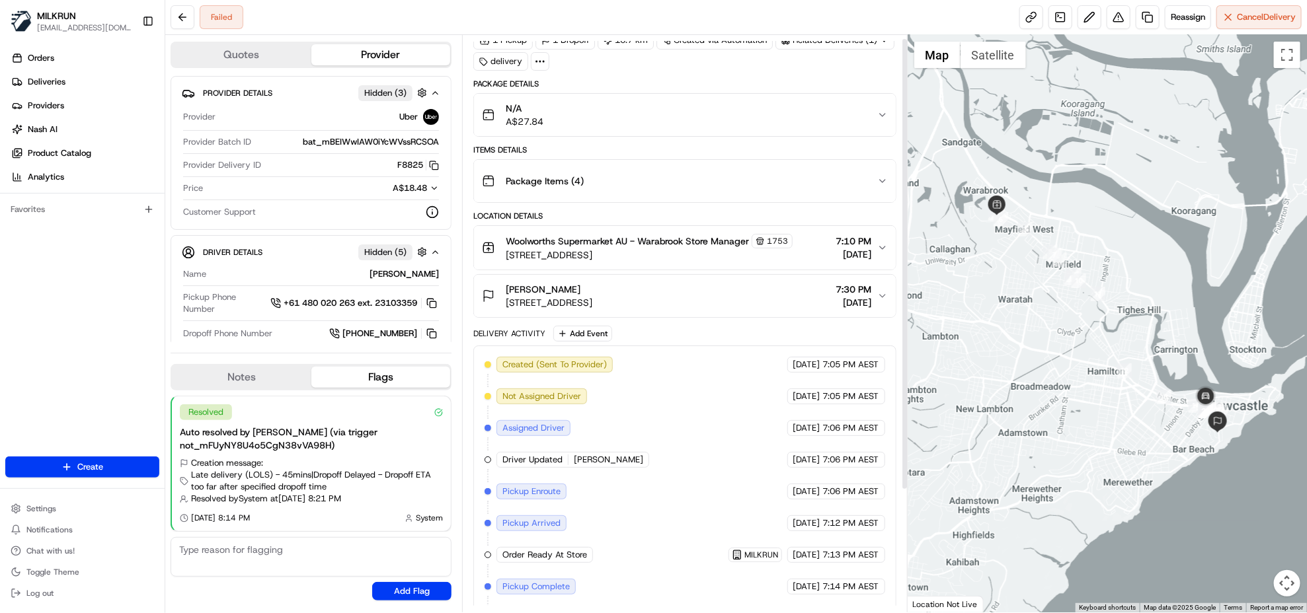
scroll to position [162, 0]
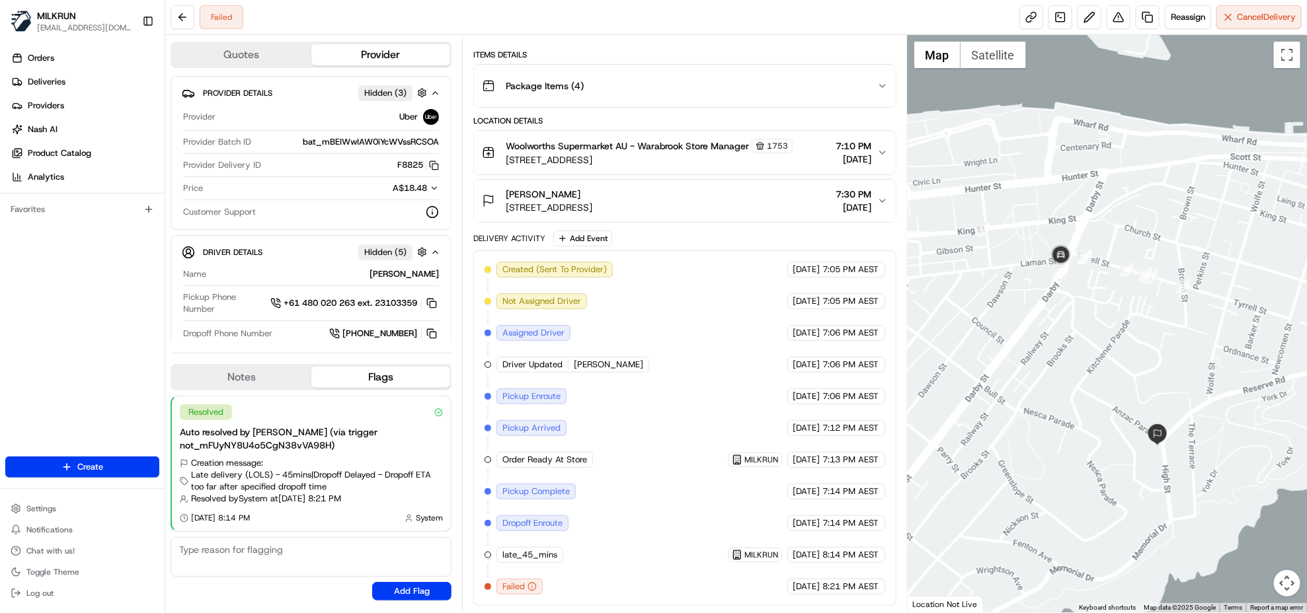
drag, startPoint x: 1193, startPoint y: 453, endPoint x: 1076, endPoint y: 305, distance: 188.7
click at [1076, 305] on div at bounding box center [1107, 324] width 399 height 578
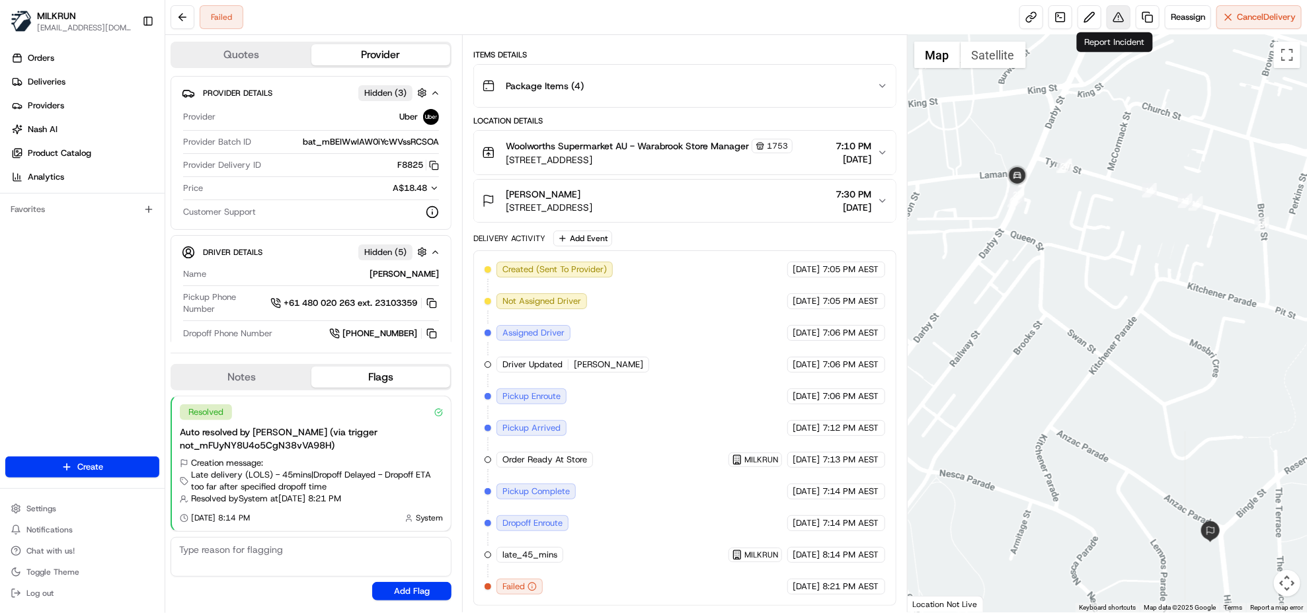
click at [1114, 15] on button at bounding box center [1119, 17] width 24 height 24
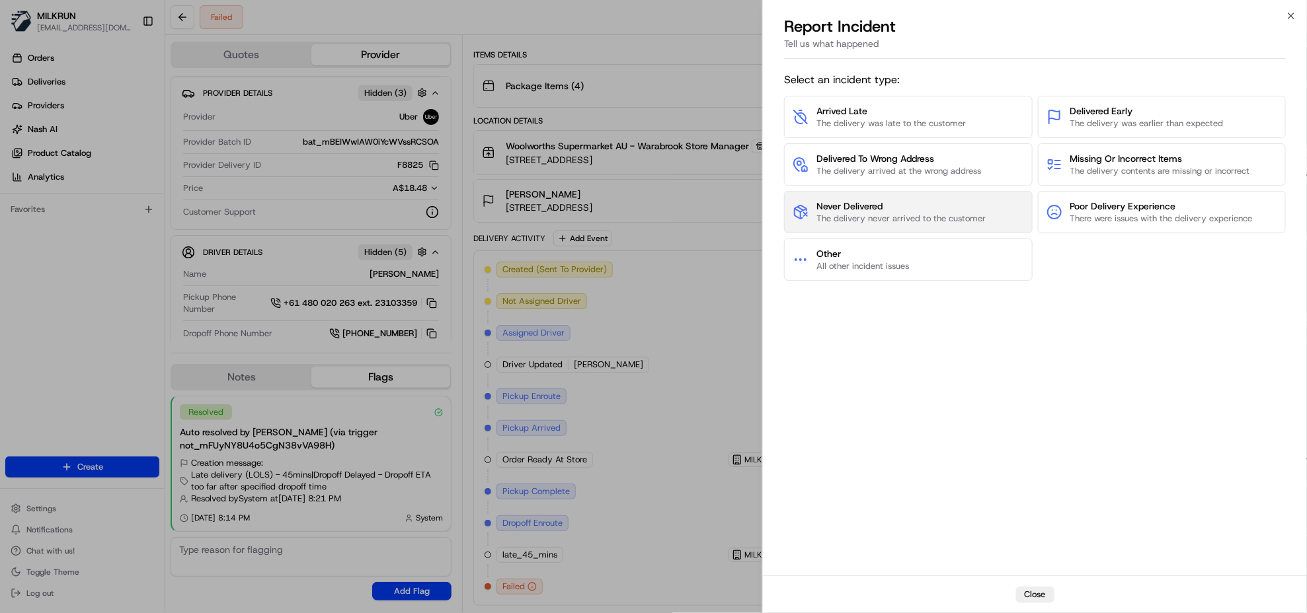
click at [857, 229] on button "Never Delivered The delivery never arrived to the customer" at bounding box center [908, 212] width 248 height 42
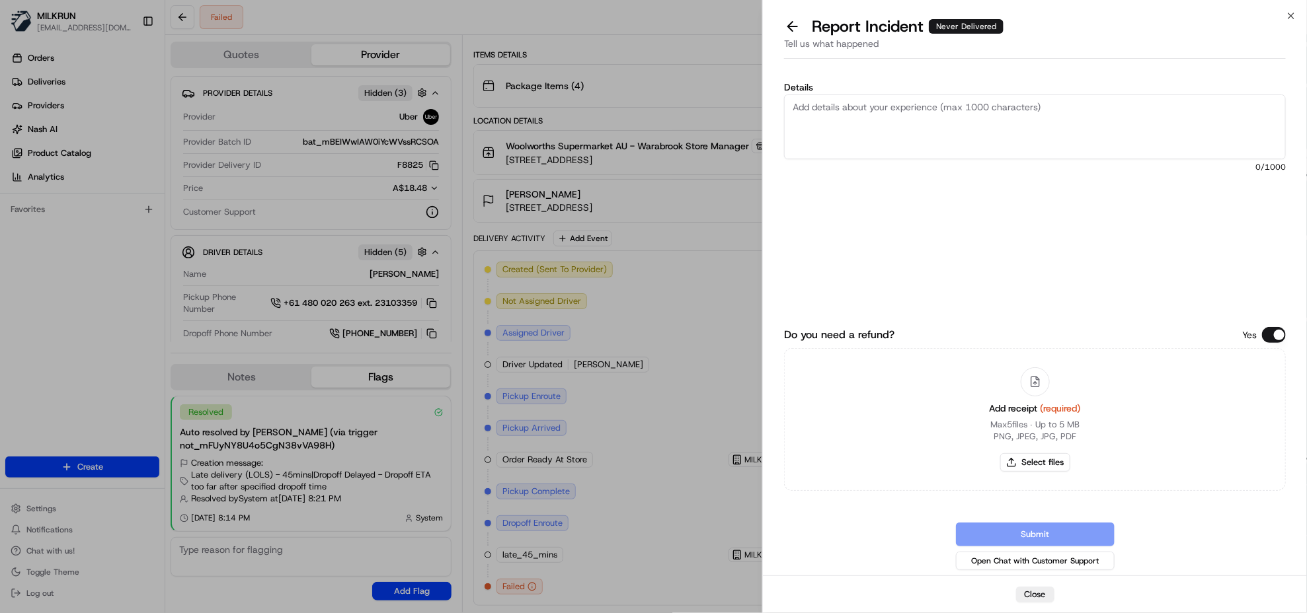
click at [873, 120] on textarea "Details" at bounding box center [1035, 127] width 502 height 65
drag, startPoint x: 853, startPoint y: 114, endPoint x: 863, endPoint y: 109, distance: 10.3
click at [853, 114] on textarea "Details" at bounding box center [1035, 127] width 502 height 65
paste textarea "vehicle issue - vehicle broke down checking if driver was advised to return ord…"
click at [1011, 118] on textarea "Booking listed as vehicle issue - vehicle broke down checking if driver was adv…" at bounding box center [1035, 127] width 502 height 65
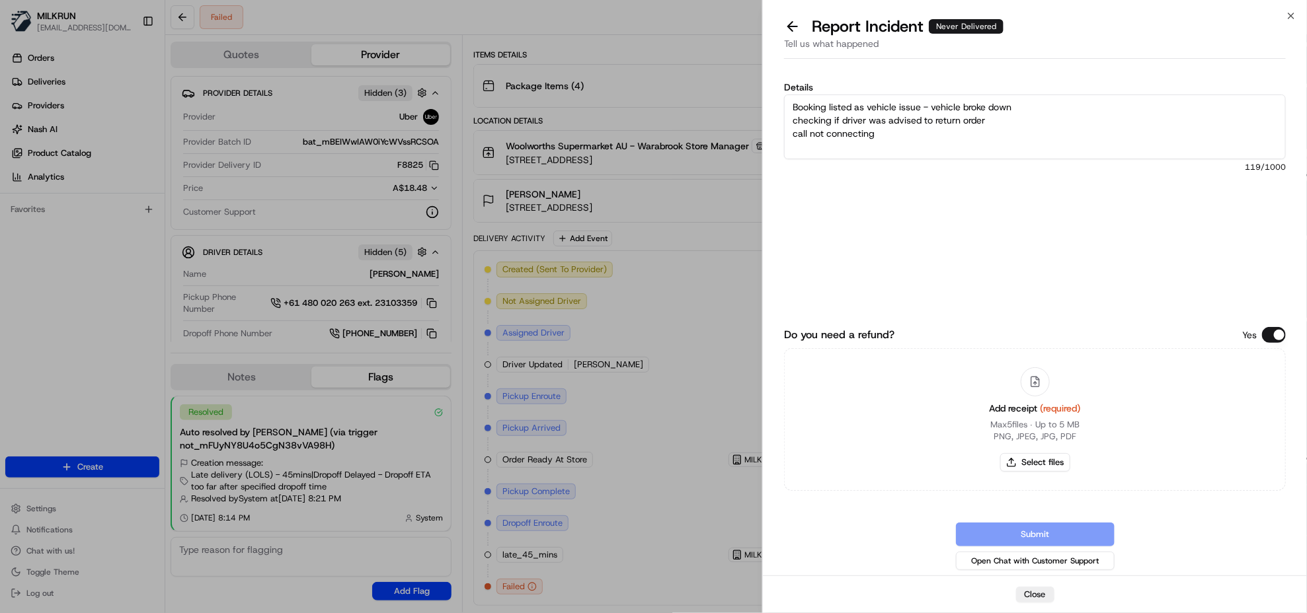
drag, startPoint x: 884, startPoint y: 134, endPoint x: 782, endPoint y: 121, distance: 102.7
click at [782, 121] on div "Details Booking listed as vehicle issue - vehicle broke down checking if driver…" at bounding box center [1035, 320] width 544 height 512
type textarea "Booking listed as vehicle issue - vehicle broke down Uber CS unable to reach dr…"
click at [1042, 463] on button "Select files" at bounding box center [1035, 462] width 70 height 19
type input "C:\fakepath\Phoebe Hughes.pdf"
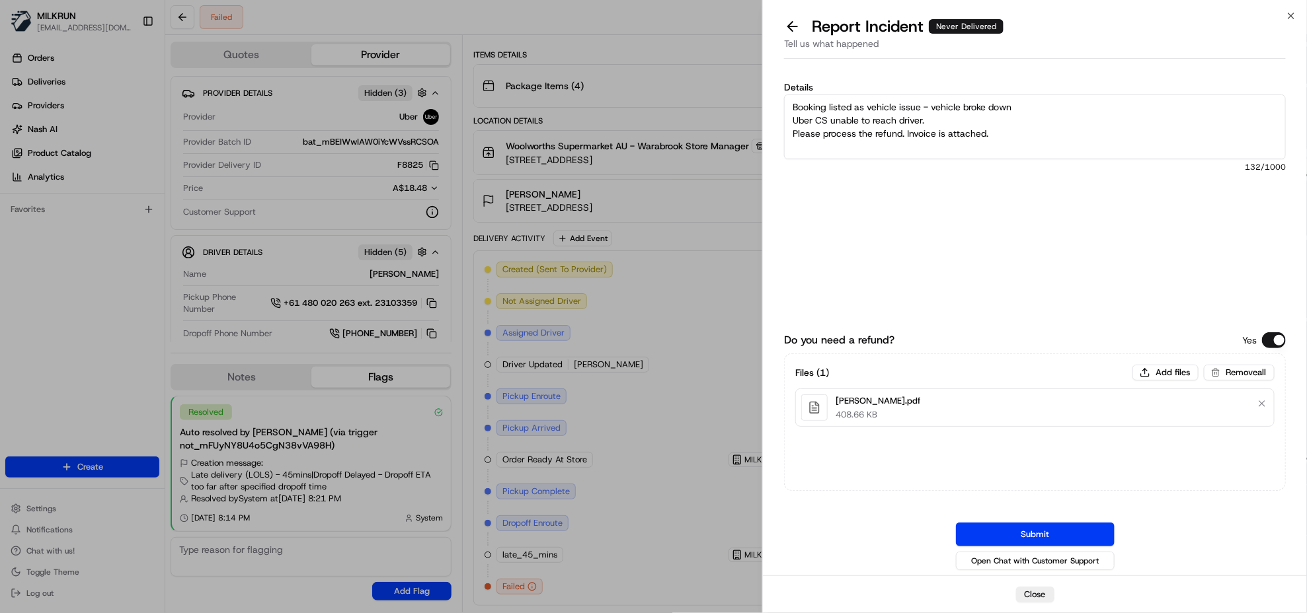
click at [902, 131] on textarea "Booking listed as vehicle issue - vehicle broke down Uber CS unable to reach dr…" at bounding box center [1035, 127] width 502 height 65
type textarea "Booking listed as vehicle issue - vehicle broke down Uber CS unable to reach dr…"
click at [1072, 528] on button "Submit" at bounding box center [1035, 535] width 159 height 24
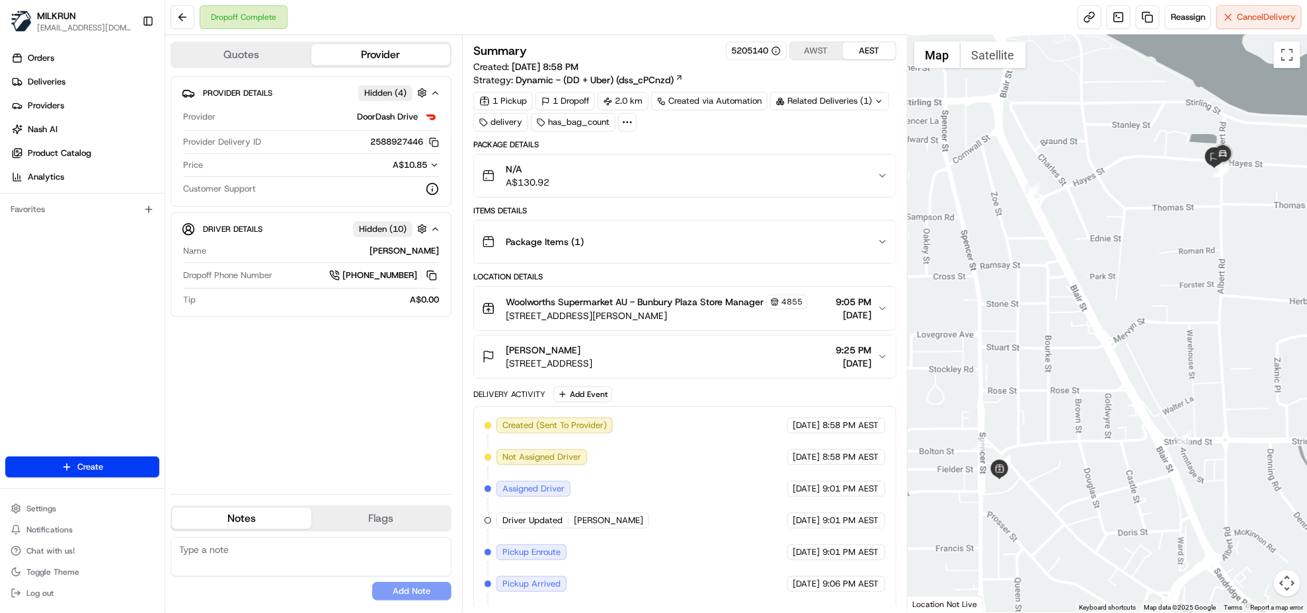
drag, startPoint x: 652, startPoint y: 362, endPoint x: 506, endPoint y: 362, distance: 145.4
click at [506, 362] on div "Jacquie Mason Unit 10, Bunbury, WA 6230, AU 9:25 PM 13/08/2025" at bounding box center [679, 357] width 395 height 26
copy span "Unit 10, Bunbury, WA 6230, AU"
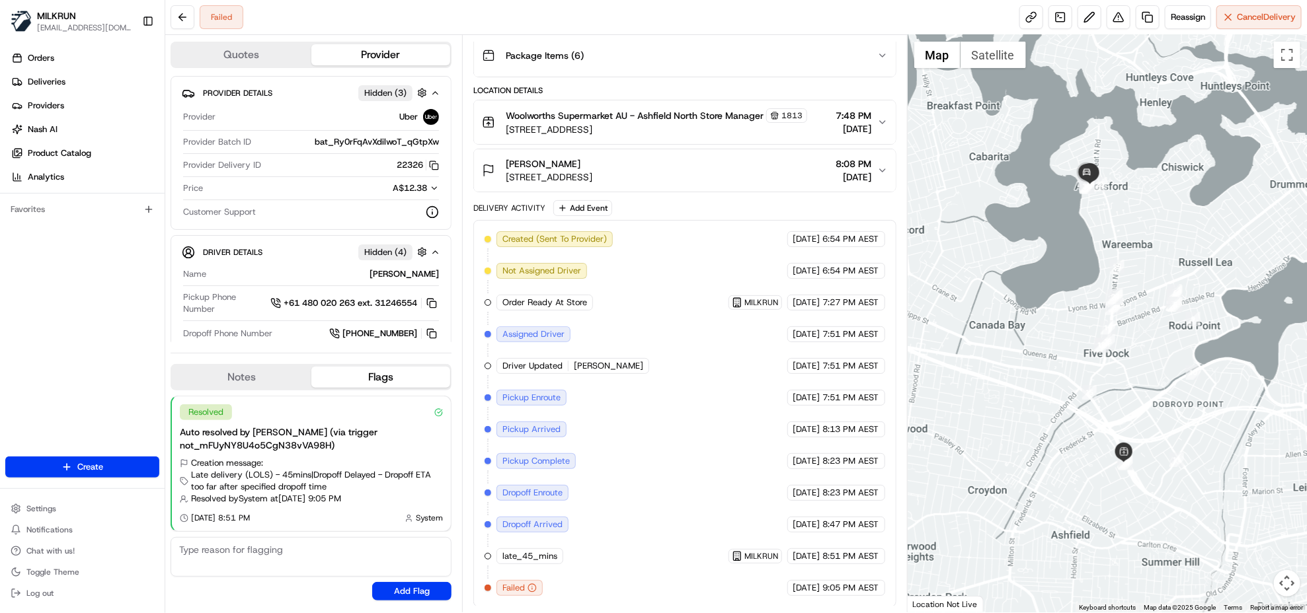
scroll to position [193, 0]
